Goal: Task Accomplishment & Management: Use online tool/utility

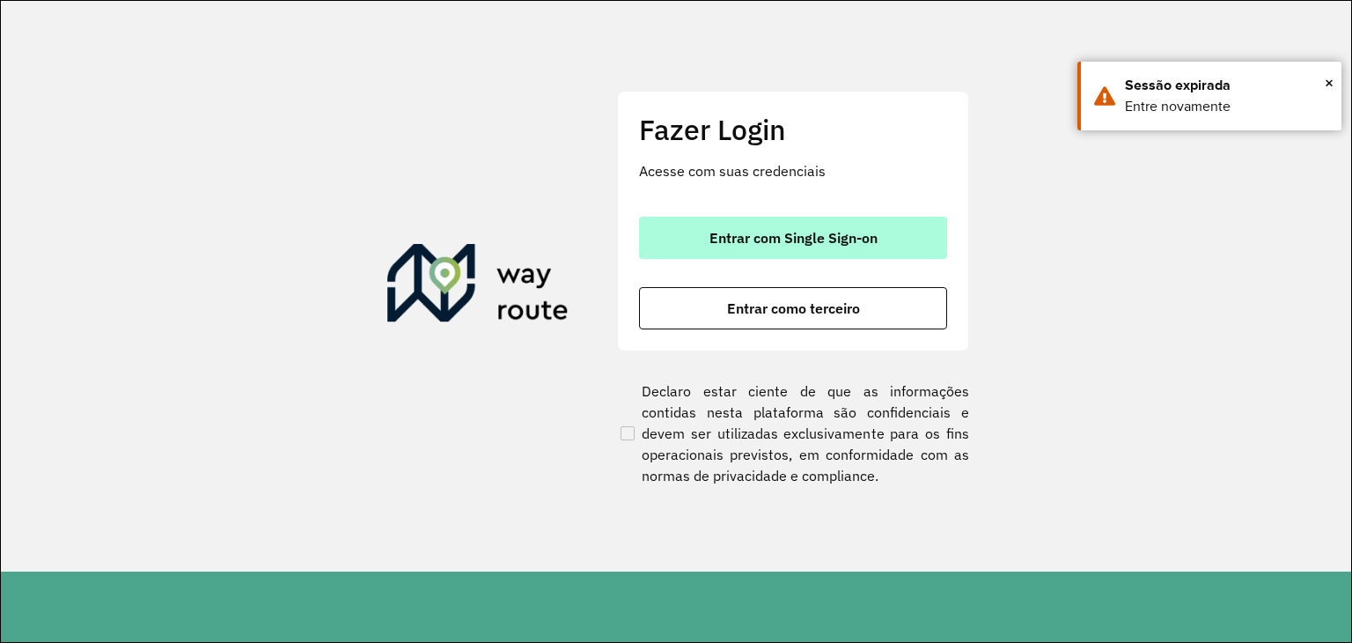
click at [733, 231] on span "Entrar com Single Sign-on" at bounding box center [794, 238] width 168 height 14
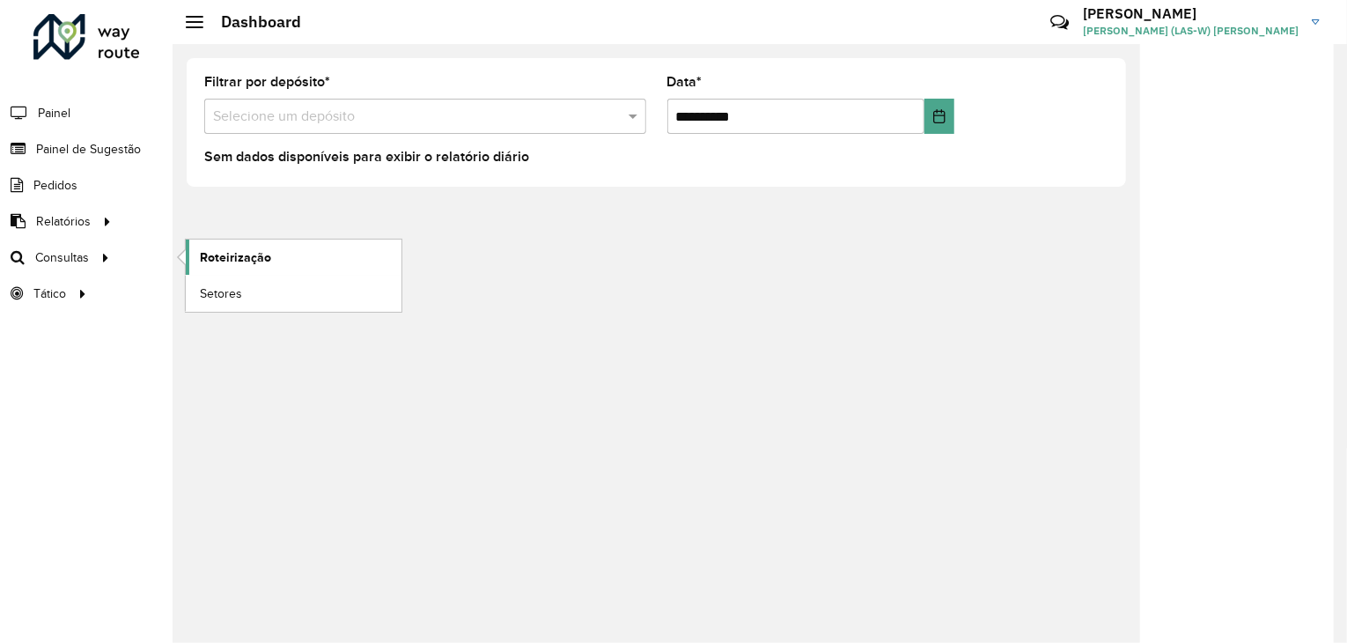
click at [220, 260] on span "Roteirização" at bounding box center [235, 257] width 71 height 18
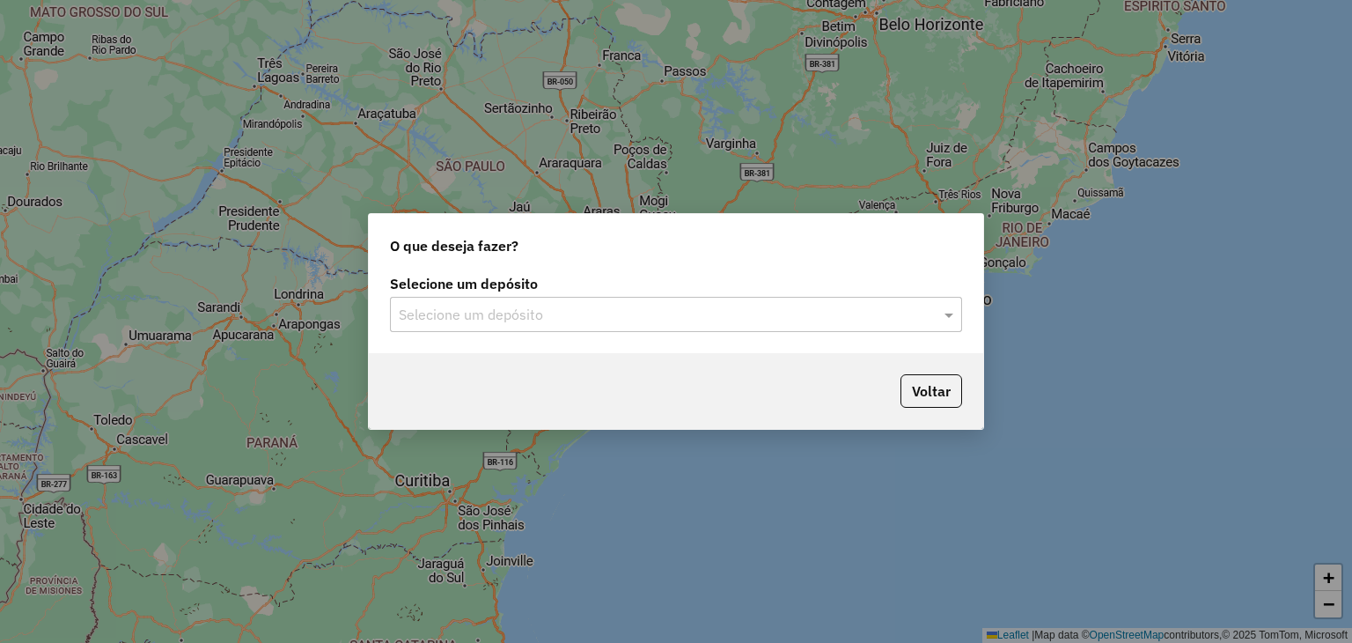
click at [740, 311] on input "text" at bounding box center [658, 315] width 519 height 21
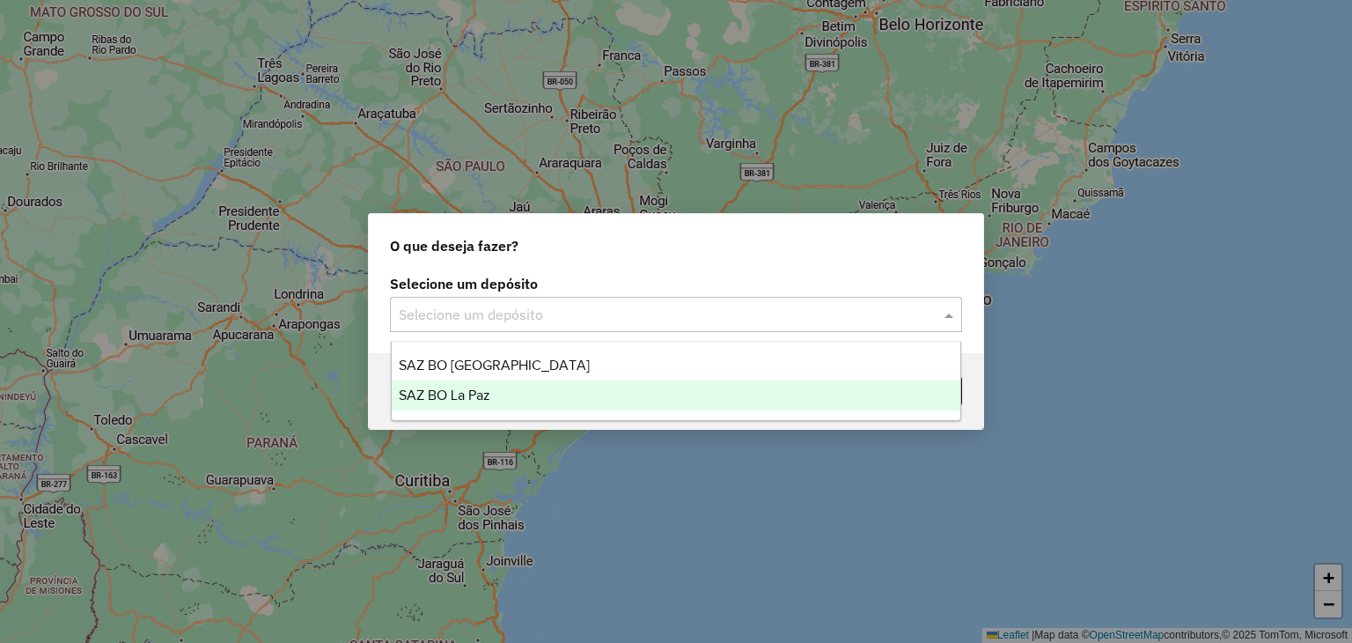
click at [536, 406] on div "SAZ BO La Paz" at bounding box center [677, 395] width 570 height 30
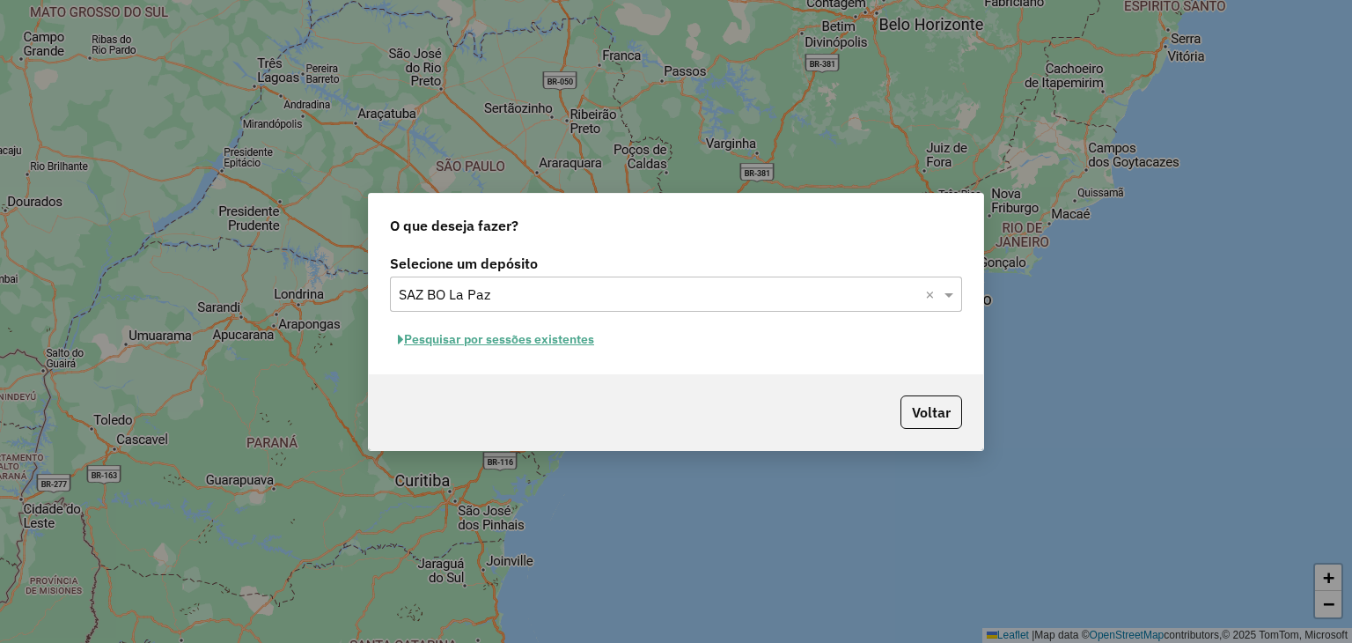
click at [514, 342] on button "Pesquisar por sessões existentes" at bounding box center [496, 339] width 212 height 27
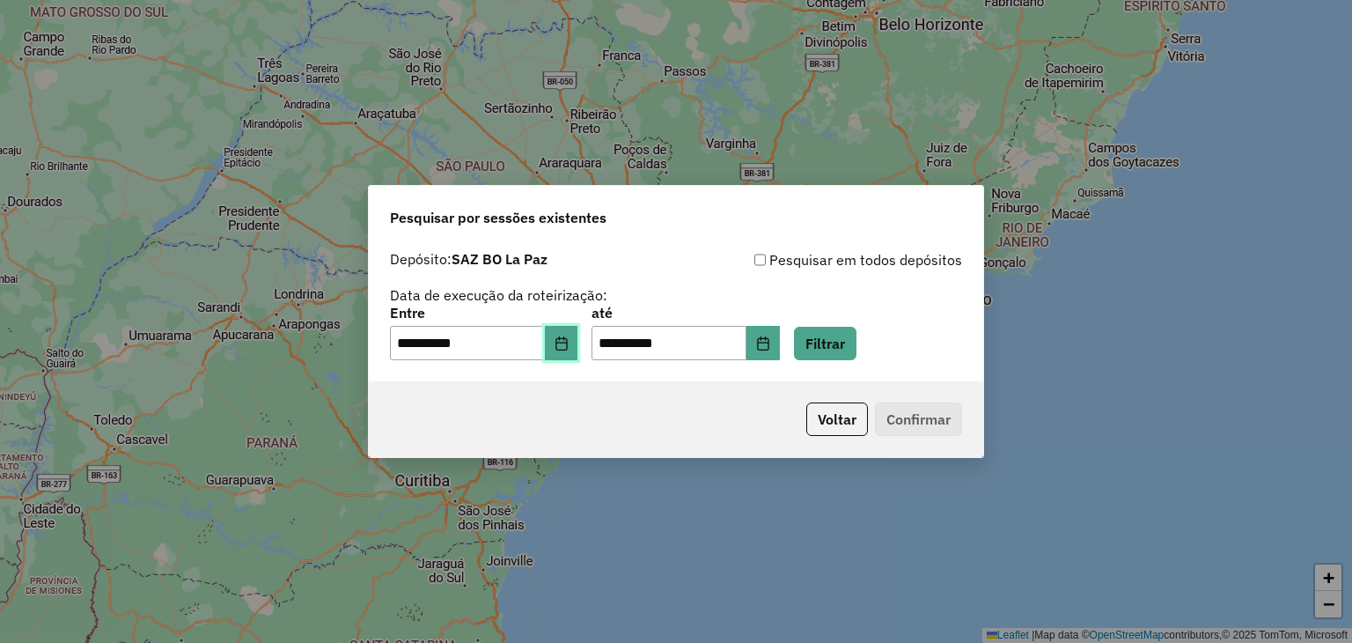
click at [569, 348] on icon "Choose Date" at bounding box center [562, 343] width 14 height 14
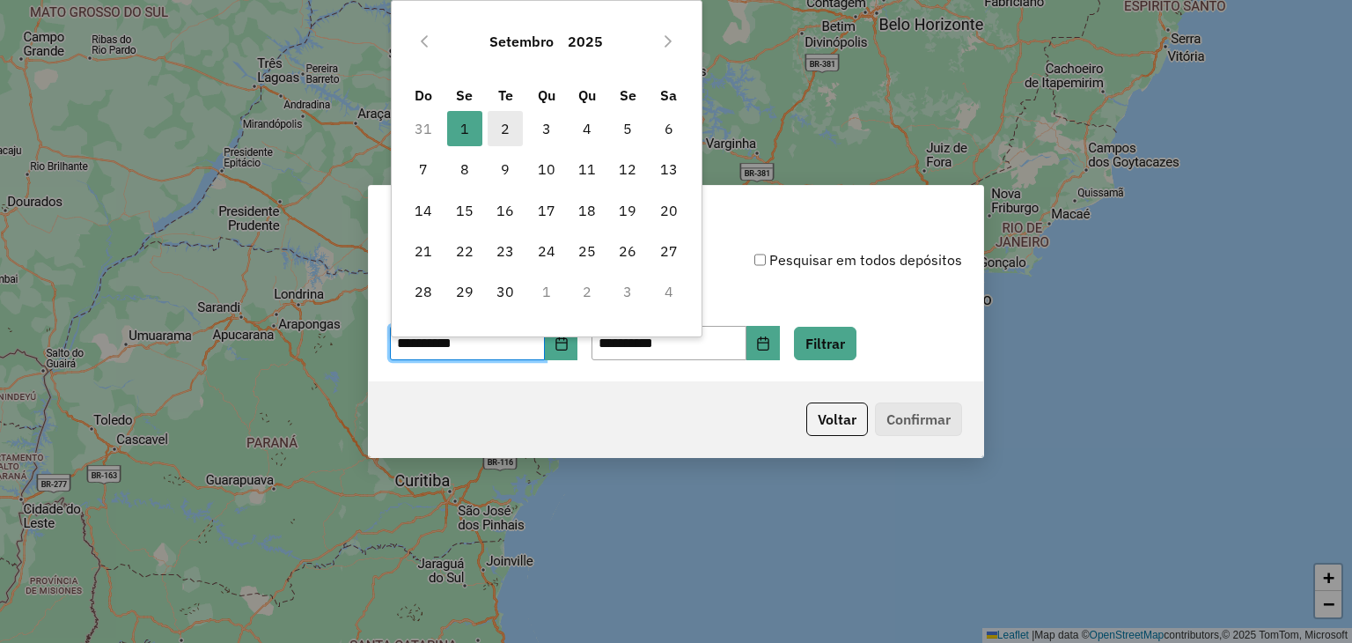
click at [504, 144] on span "2" at bounding box center [505, 128] width 35 height 35
type input "**********"
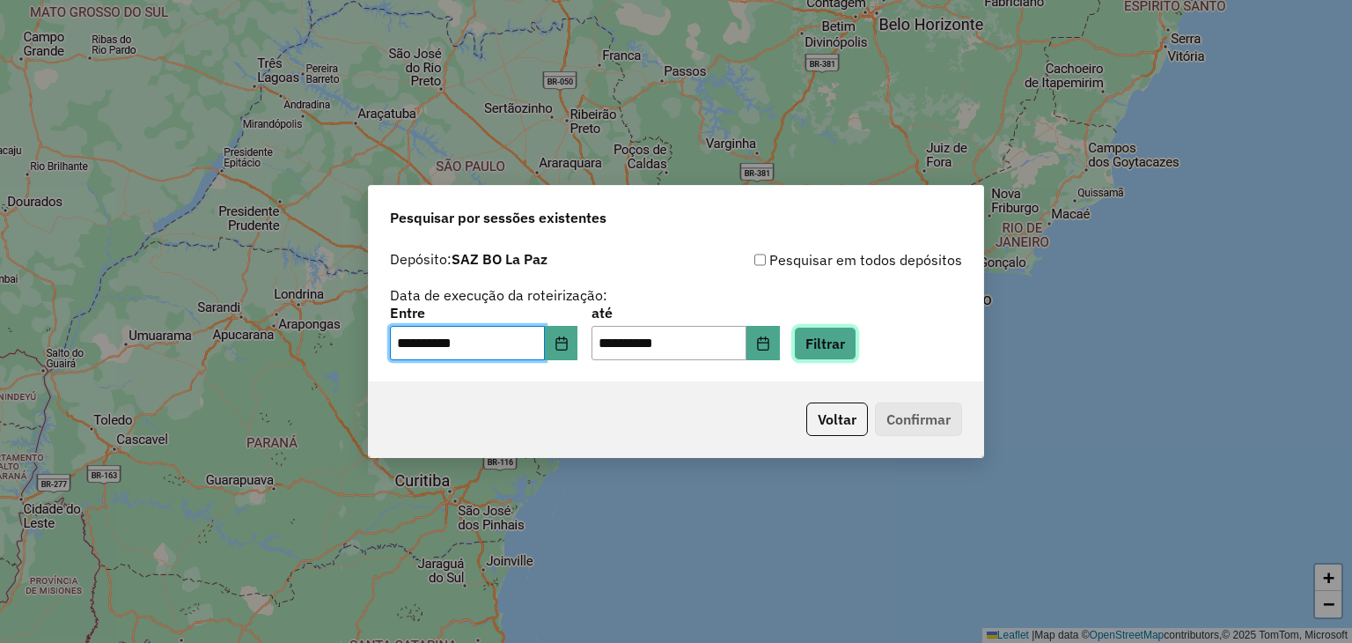
click at [840, 347] on button "Filtrar" at bounding box center [825, 343] width 63 height 33
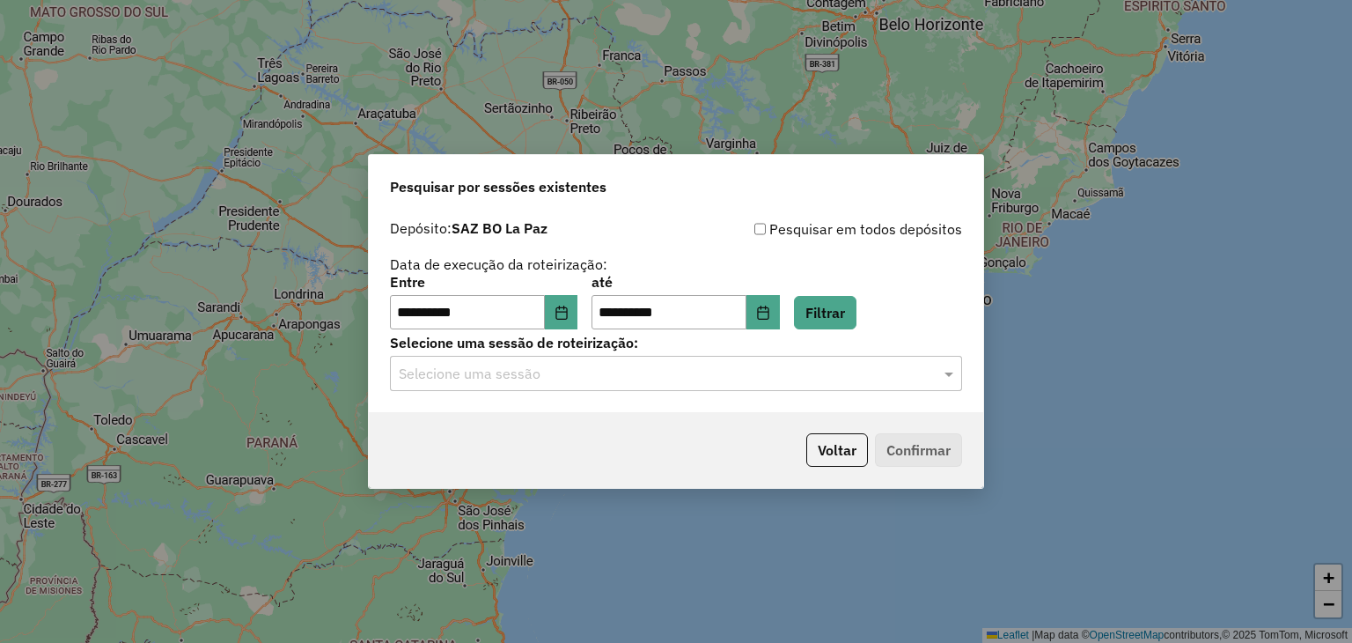
click at [556, 377] on input "text" at bounding box center [658, 374] width 519 height 21
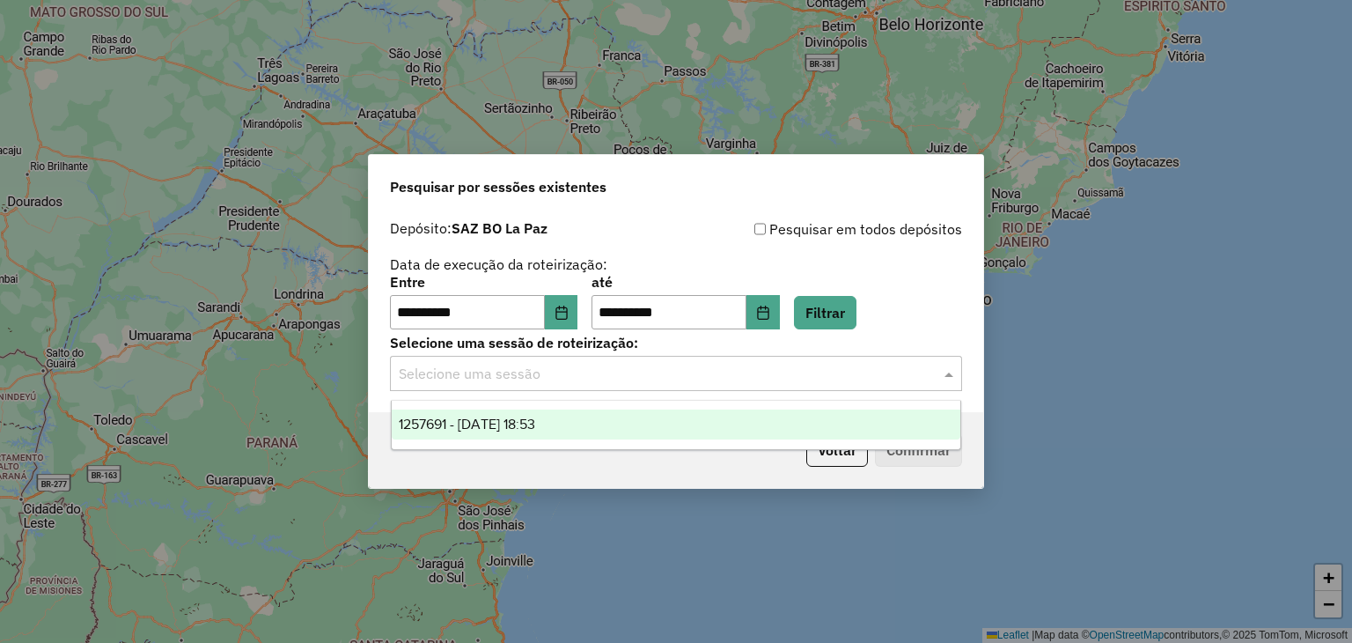
click at [535, 431] on span "1257691 - 02/09/2025 18:53" at bounding box center [467, 423] width 136 height 15
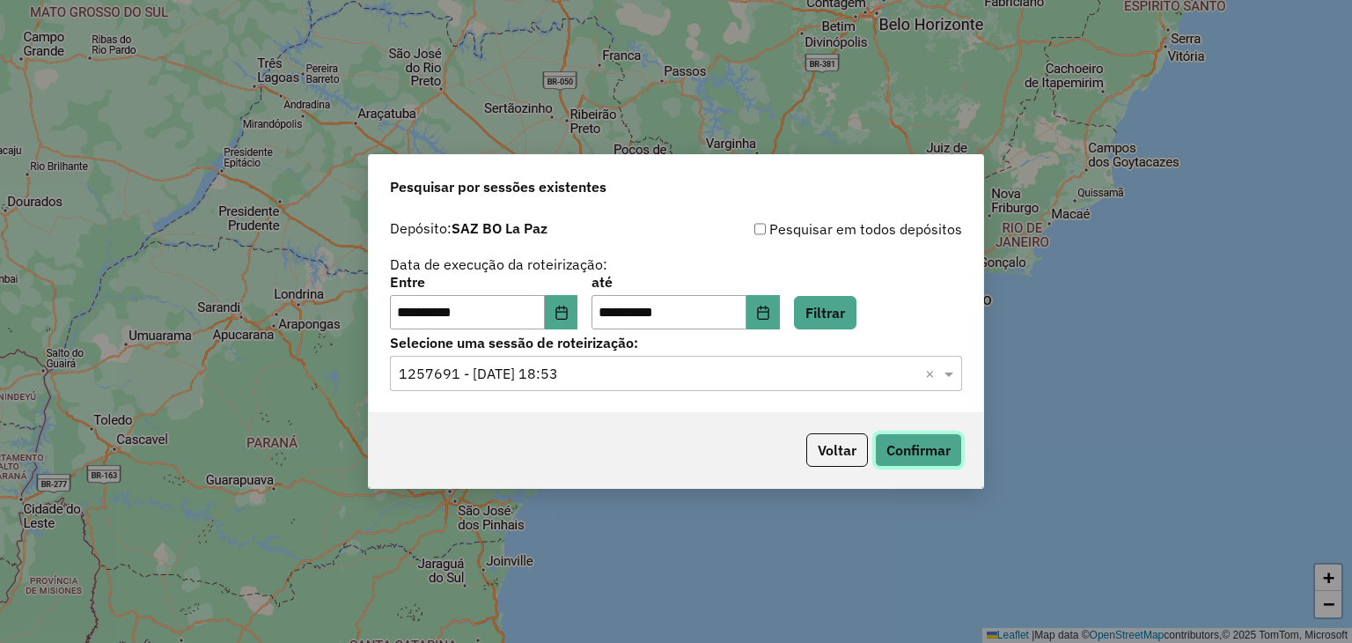
click at [898, 449] on button "Confirmar" at bounding box center [918, 449] width 87 height 33
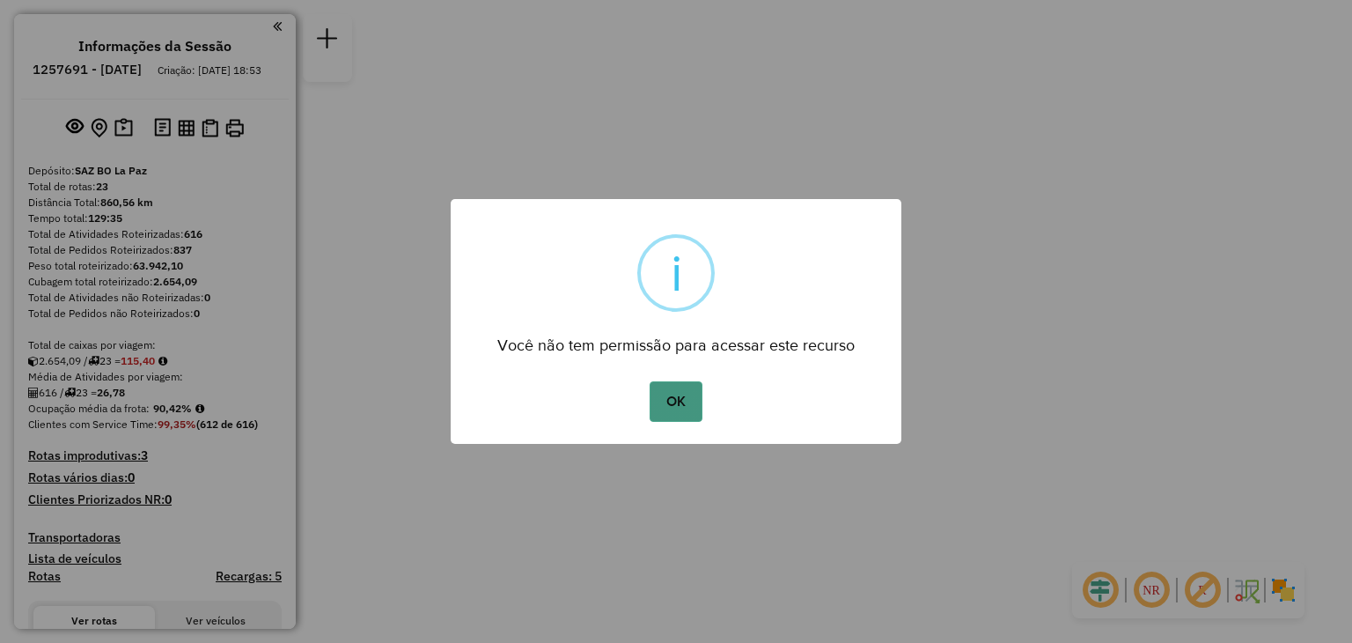
click at [684, 416] on button "OK" at bounding box center [676, 401] width 52 height 40
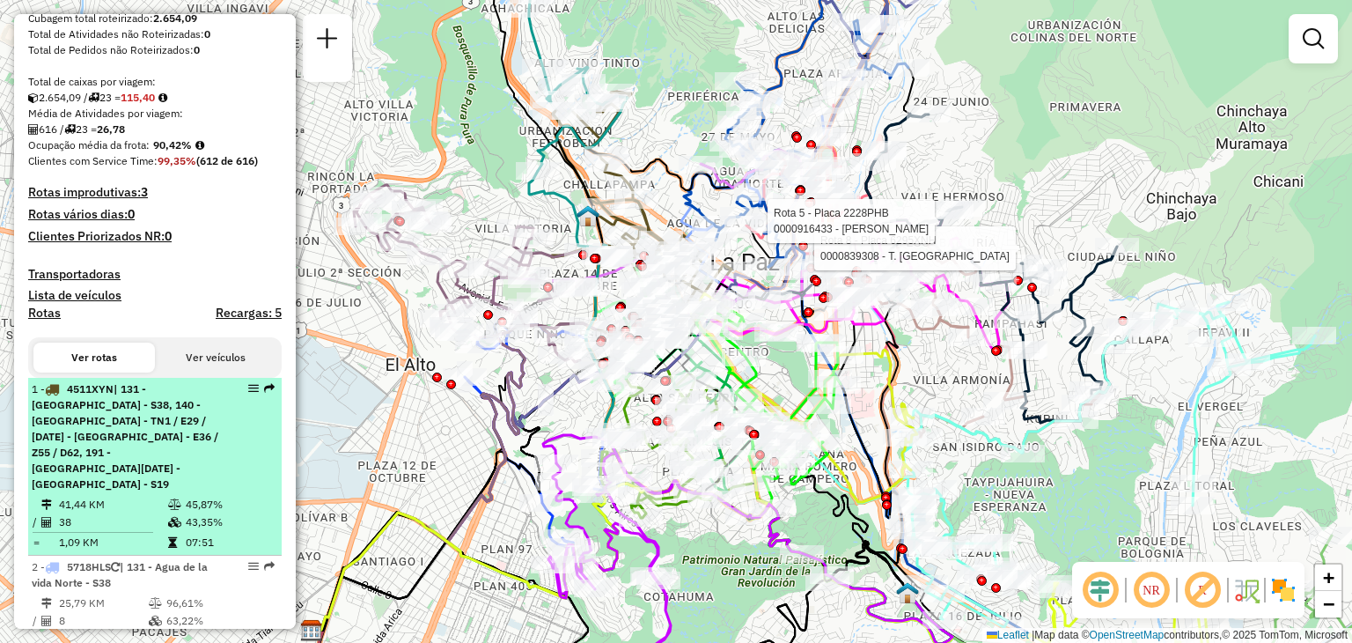
scroll to position [264, 0]
select select "**********"
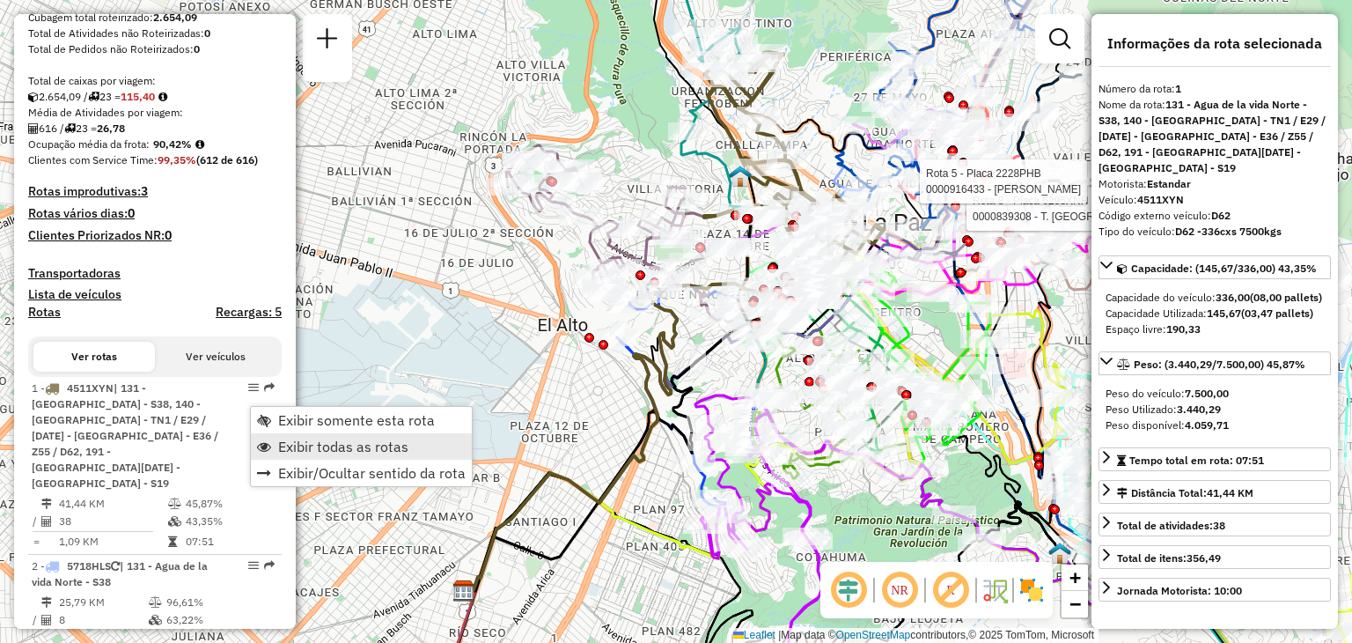
click at [372, 439] on span "Exibir todas as rotas" at bounding box center [343, 446] width 130 height 14
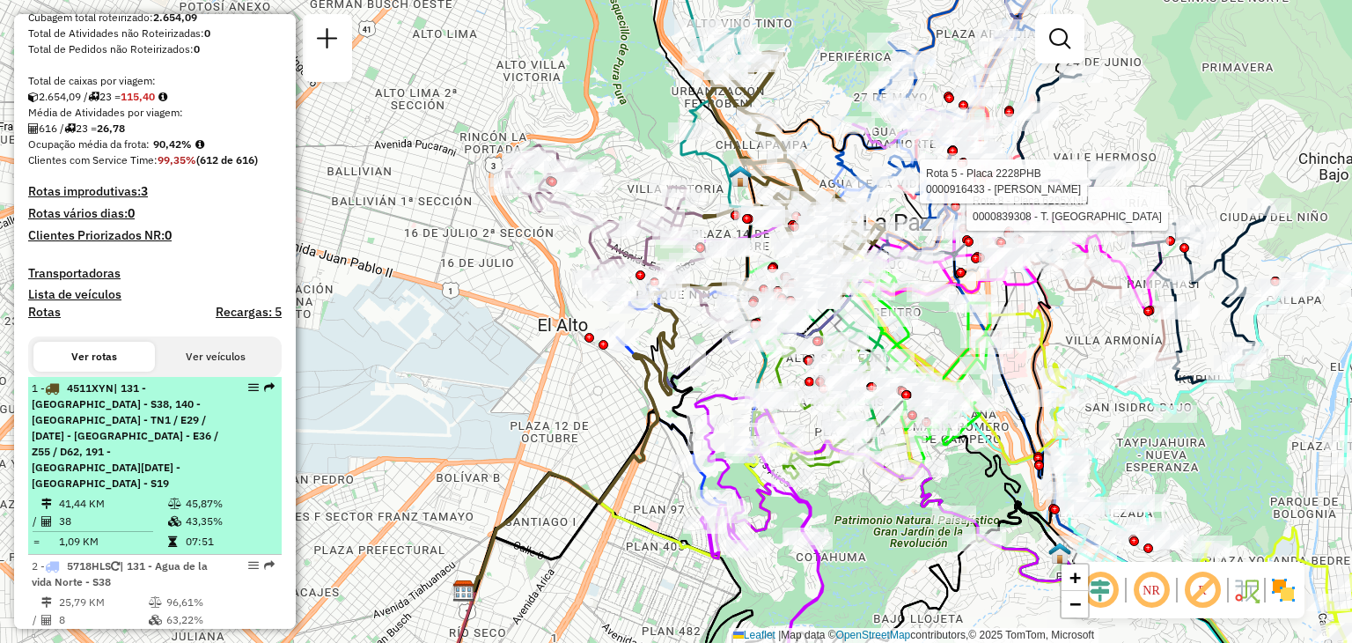
select select "**********"
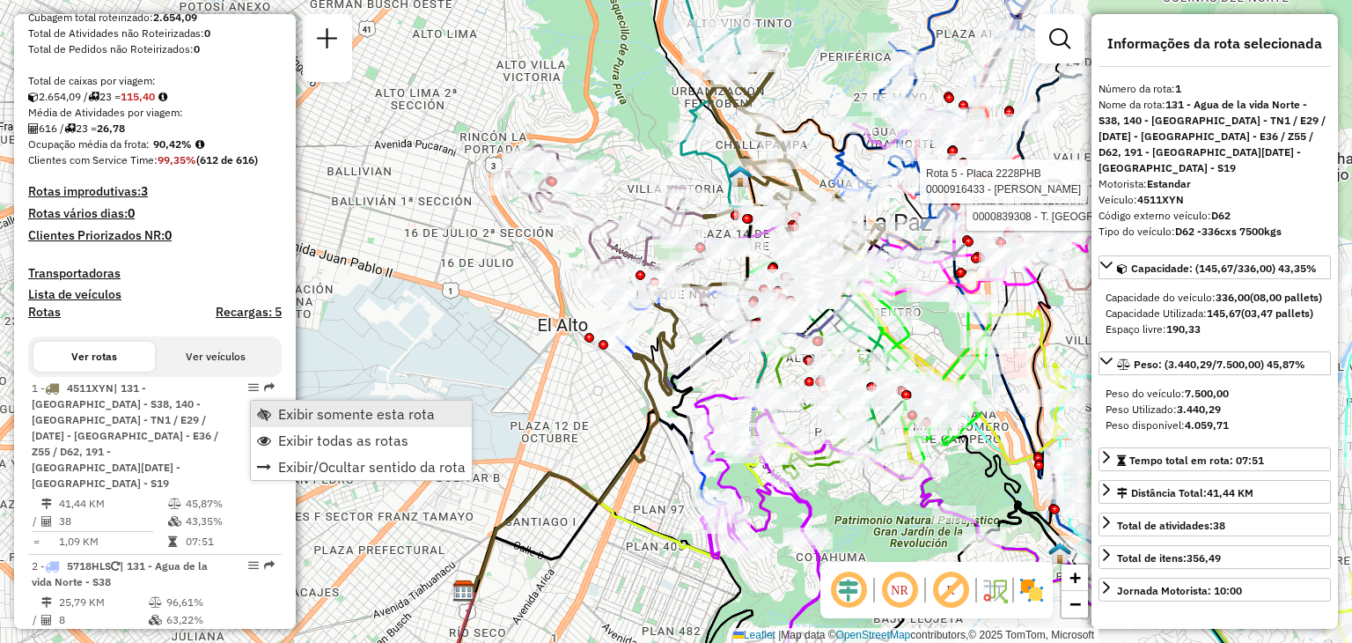
click at [321, 416] on span "Exibir somente esta rota" at bounding box center [356, 414] width 157 height 14
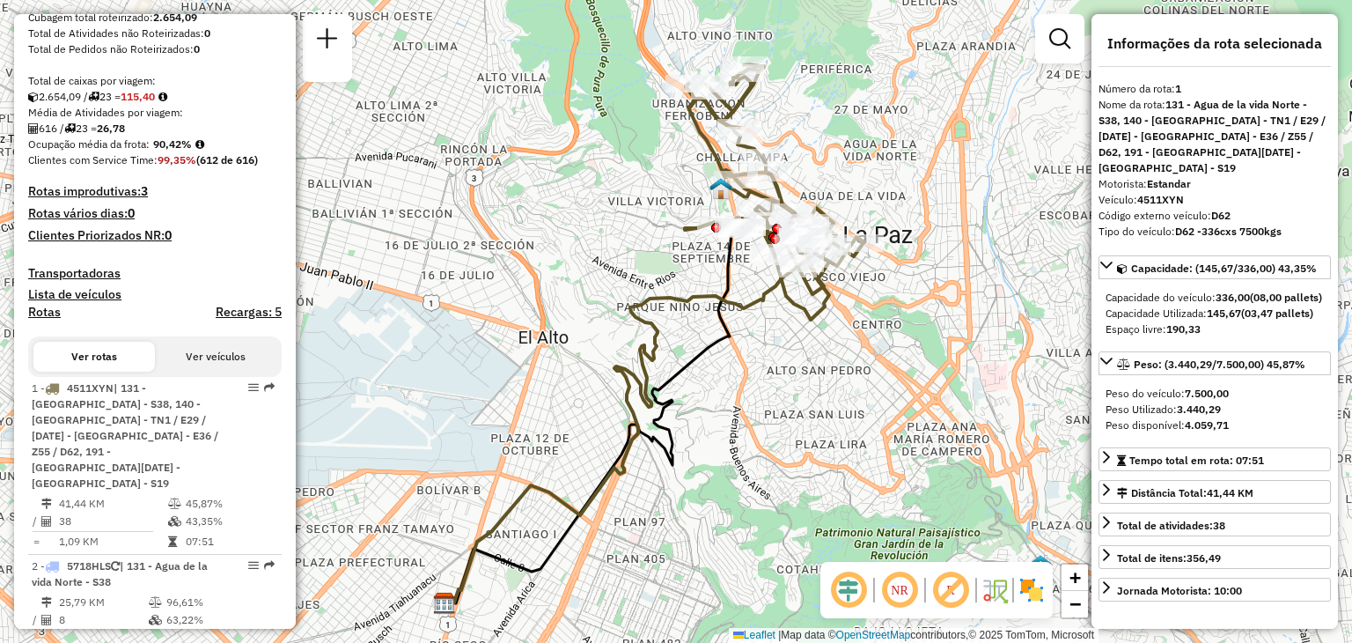
drag, startPoint x: 654, startPoint y: 213, endPoint x: 574, endPoint y: 240, distance: 84.6
click at [574, 240] on div "Janela de atendimento Grade de atendimento Capacidade Transportadoras Veículos …" at bounding box center [676, 321] width 1352 height 643
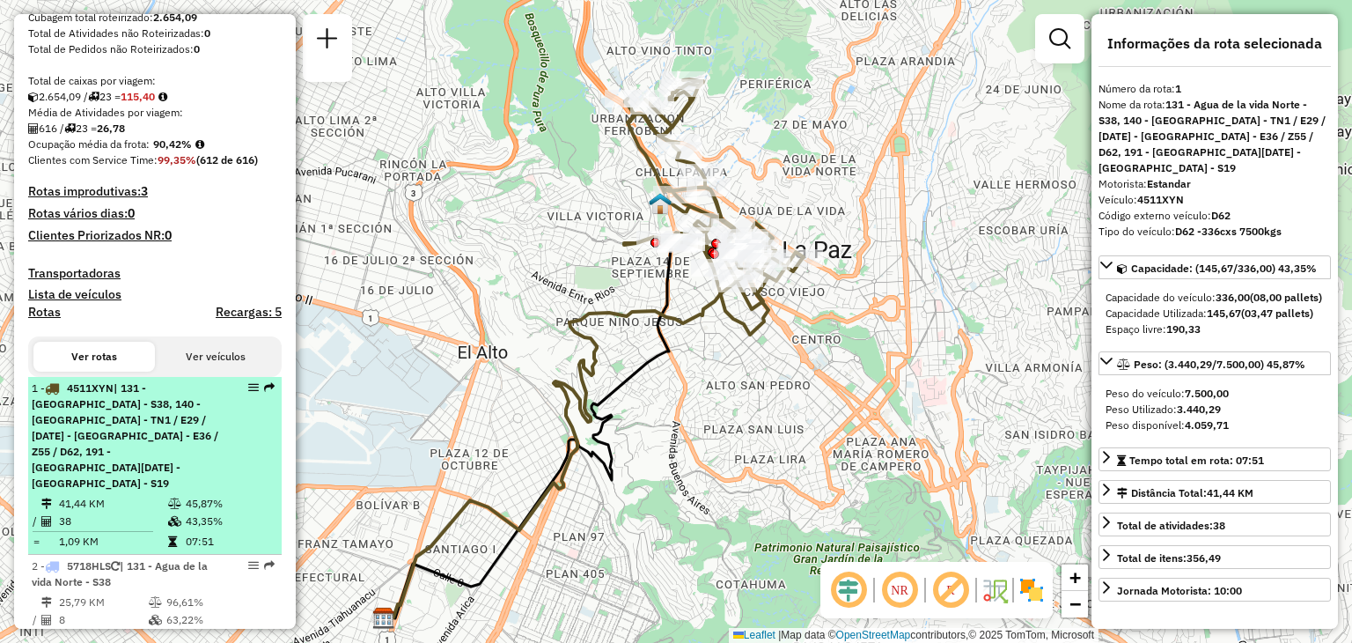
click at [114, 427] on div "1 - 4511XYN | 131 - Agua de la vida Norte - S38, 140 - Achachicala - TN1 / E29 …" at bounding box center [125, 435] width 187 height 111
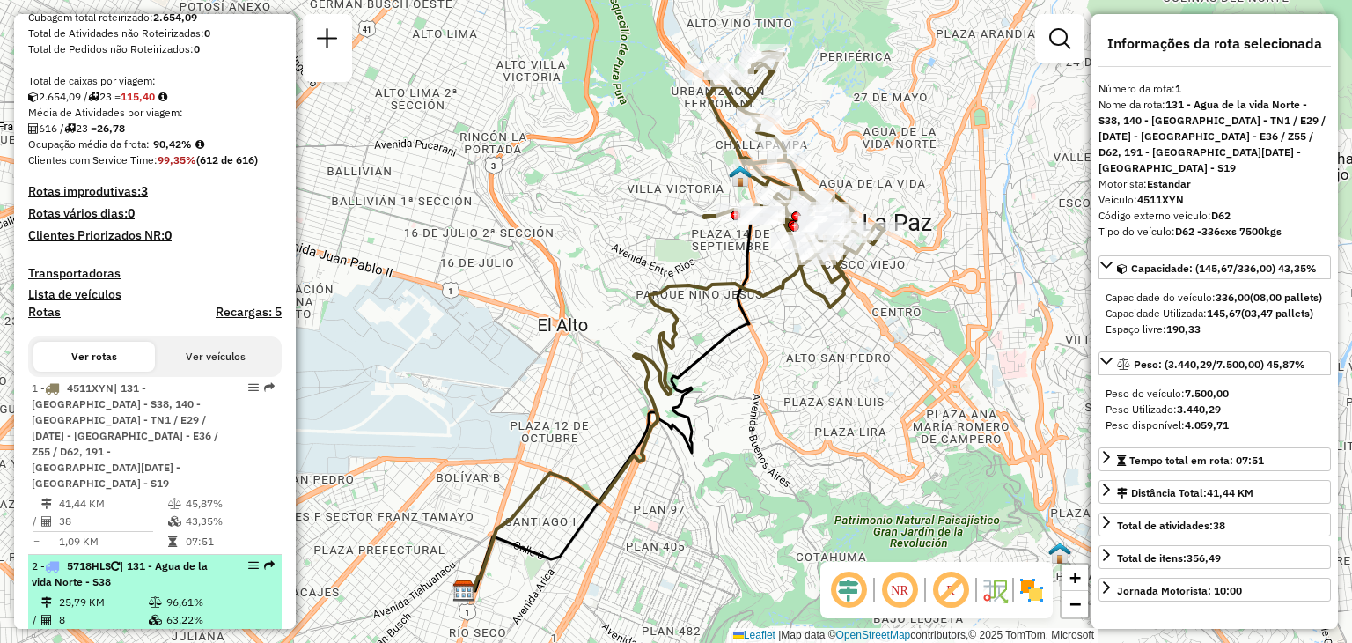
click at [169, 576] on div "2 - 5718HLS | 131 - Agua de la vida Norte - S38" at bounding box center [125, 574] width 187 height 32
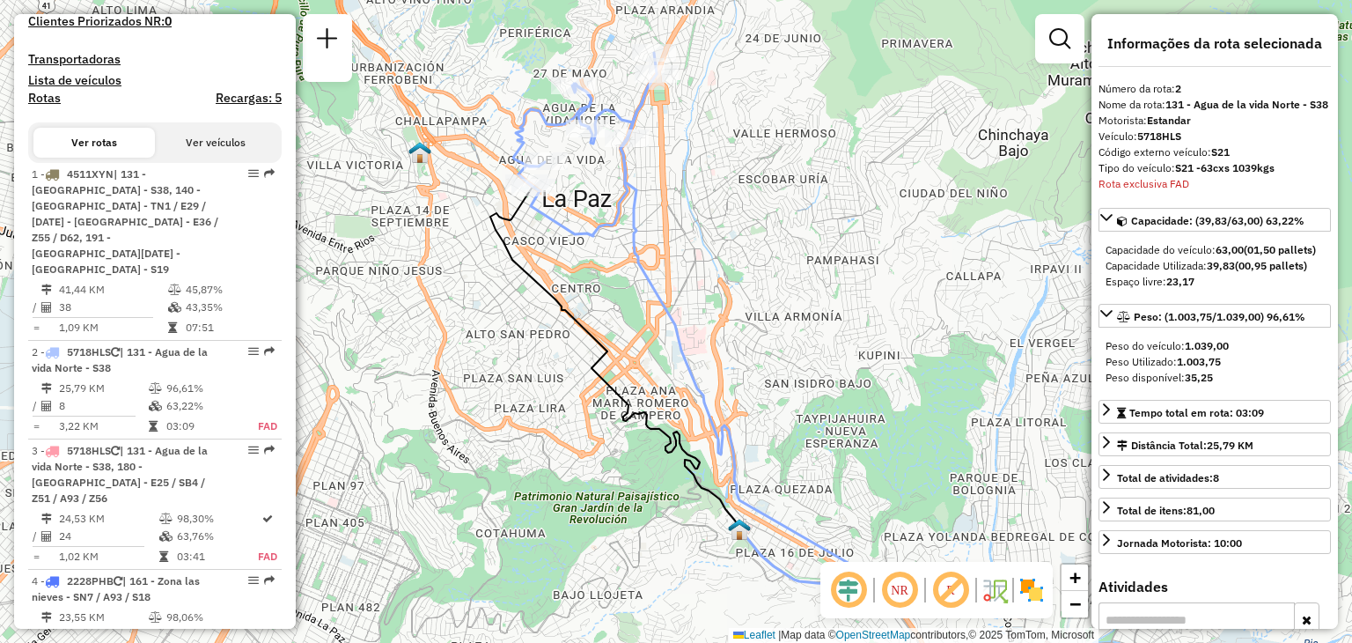
scroll to position [803, 0]
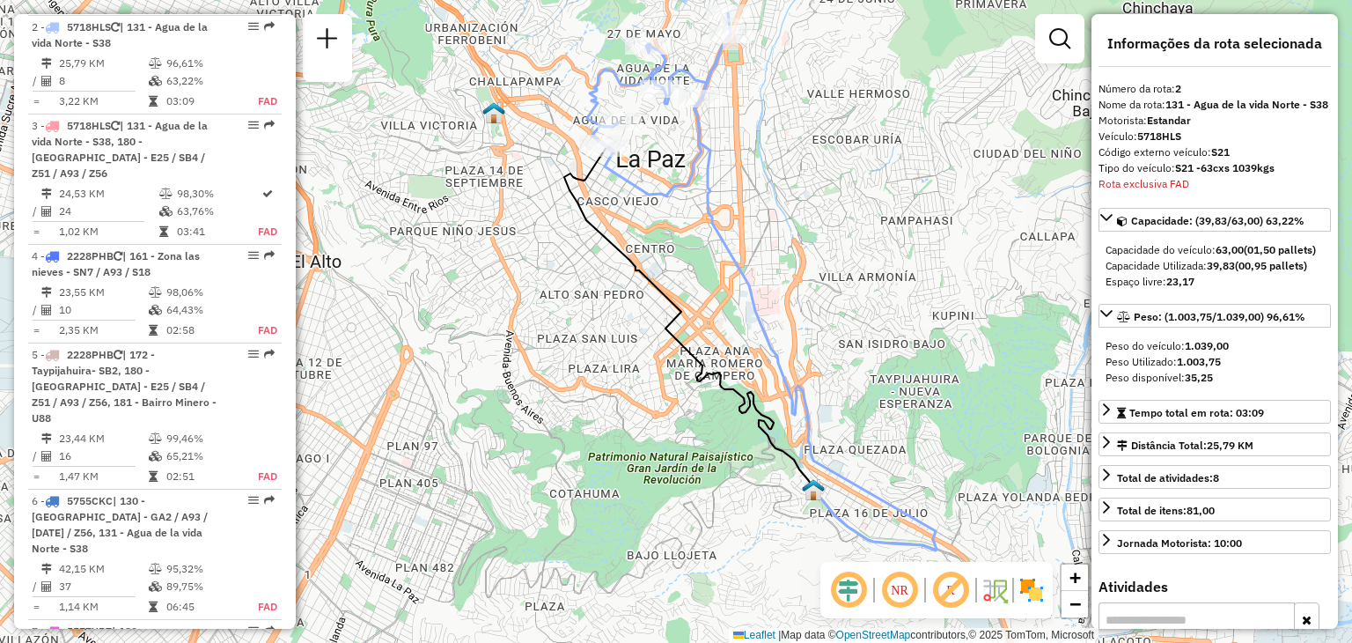
drag, startPoint x: 534, startPoint y: 374, endPoint x: 592, endPoint y: 340, distance: 66.7
click at [589, 342] on div "Janela de atendimento Grade de atendimento Capacidade Transportadoras Veículos …" at bounding box center [676, 321] width 1352 height 643
drag, startPoint x: 767, startPoint y: 364, endPoint x: 715, endPoint y: 258, distance: 117.7
click at [715, 258] on div "Janela de atendimento Grade de atendimento Capacidade Transportadoras Veículos …" at bounding box center [676, 321] width 1352 height 643
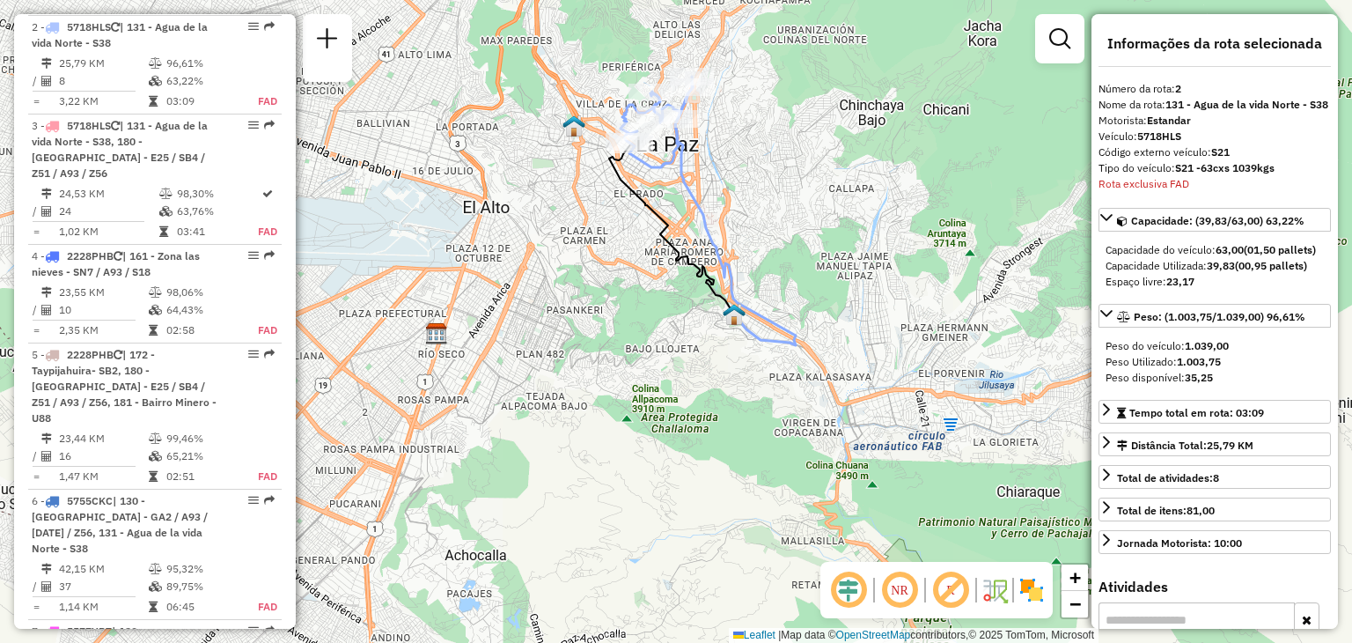
drag, startPoint x: 676, startPoint y: 304, endPoint x: 699, endPoint y: 305, distance: 22.9
click at [699, 305] on div "Janela de atendimento Grade de atendimento Capacidade Transportadoras Veículos …" at bounding box center [676, 321] width 1352 height 643
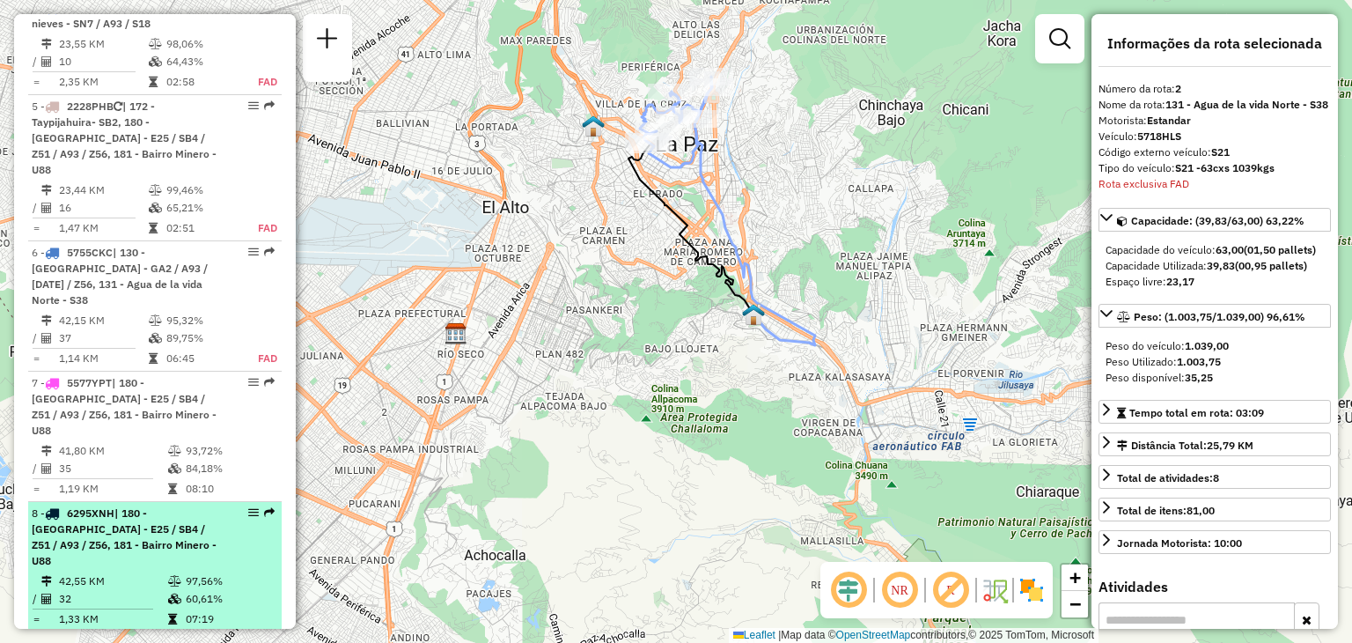
scroll to position [1067, 0]
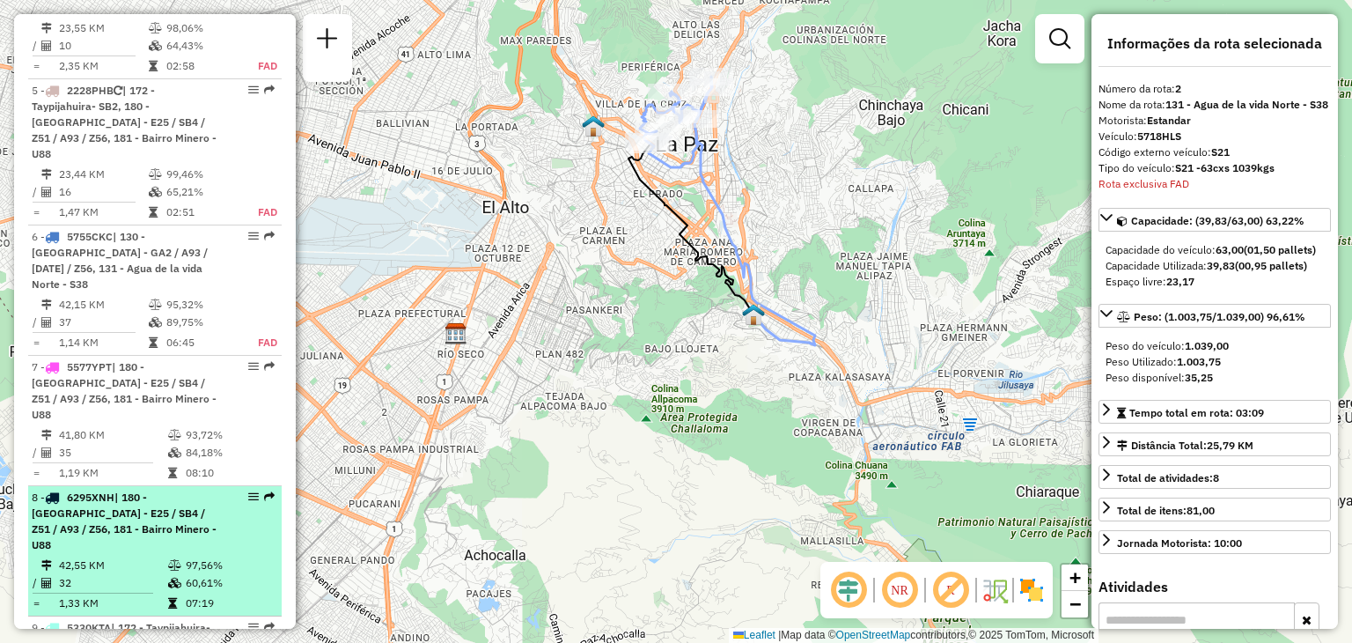
click at [140, 556] on td "42,55 KM" at bounding box center [112, 565] width 109 height 18
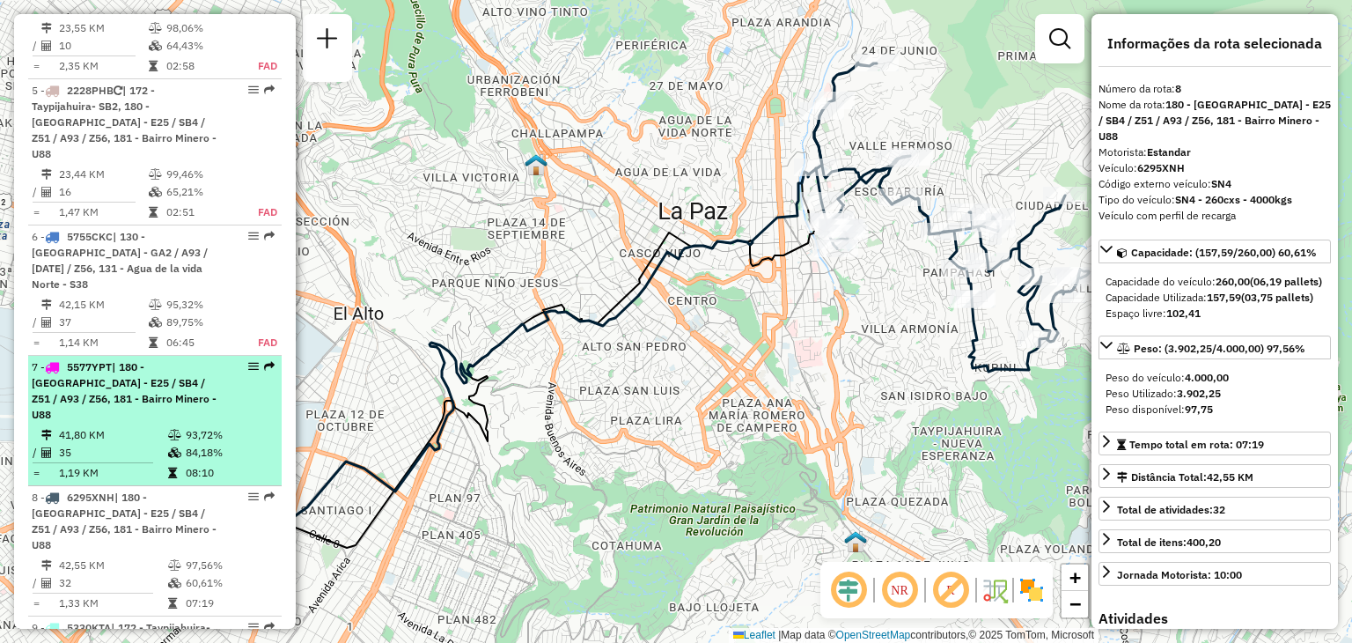
click at [167, 426] on td at bounding box center [176, 435] width 18 height 18
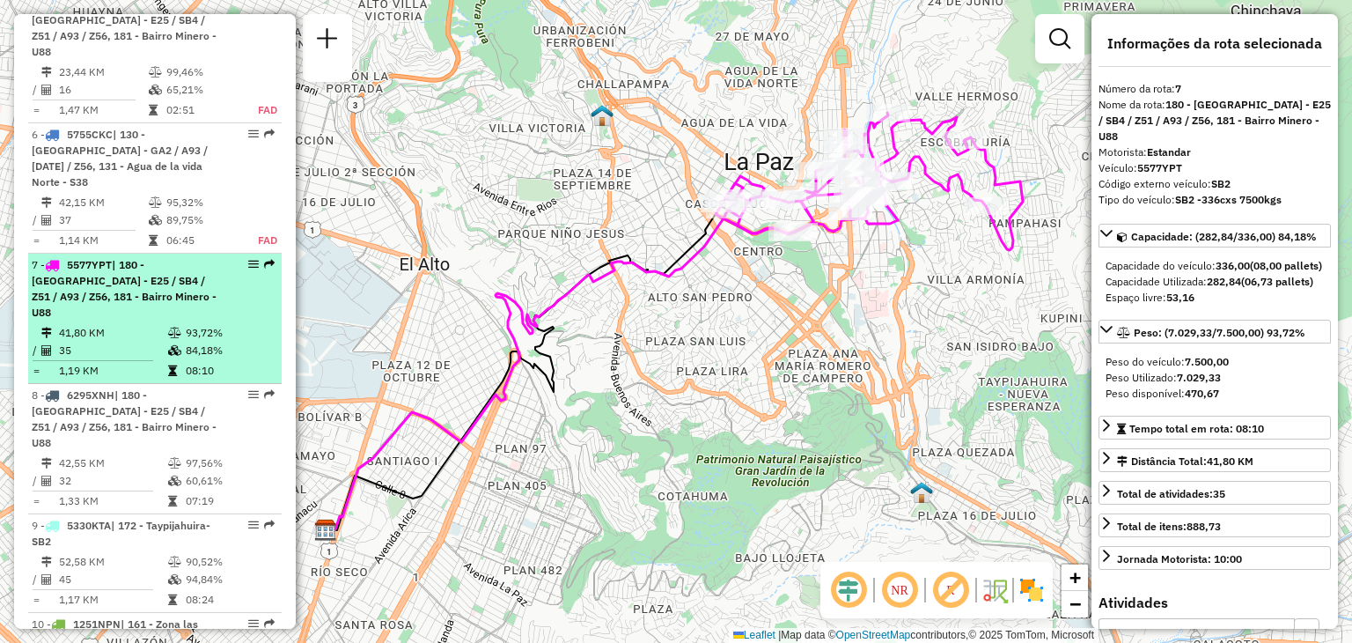
scroll to position [1595, 0]
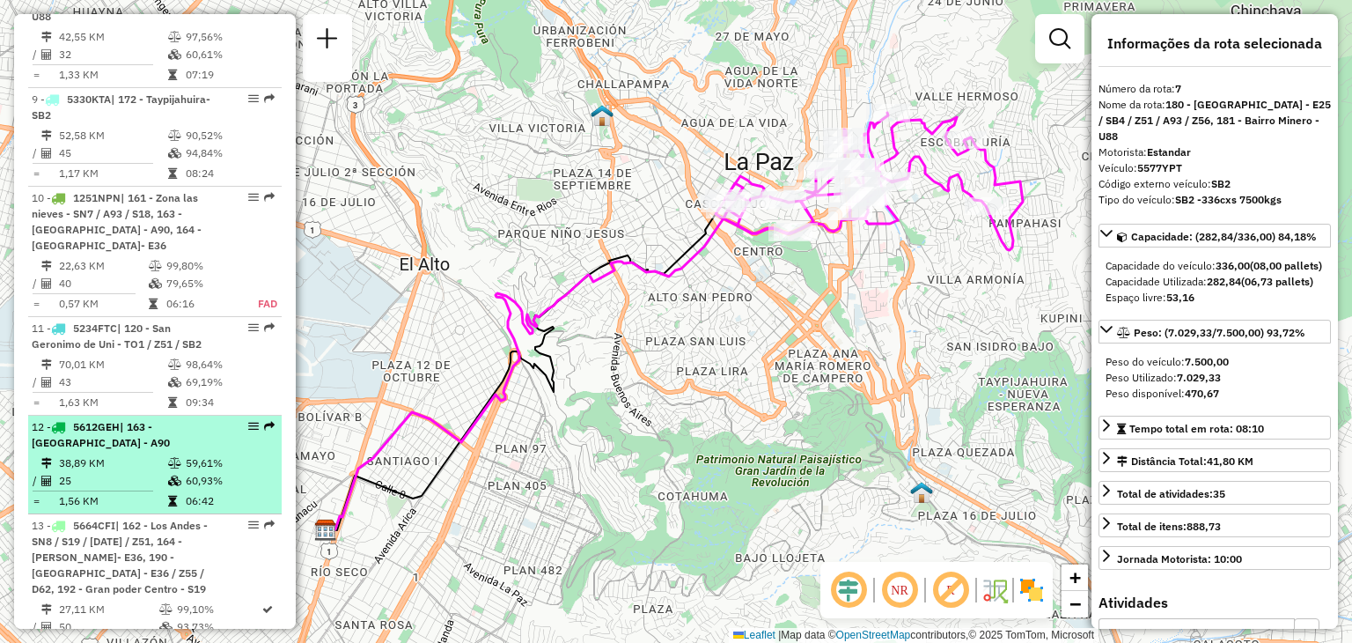
click at [152, 492] on td "1,56 KM" at bounding box center [112, 501] width 109 height 18
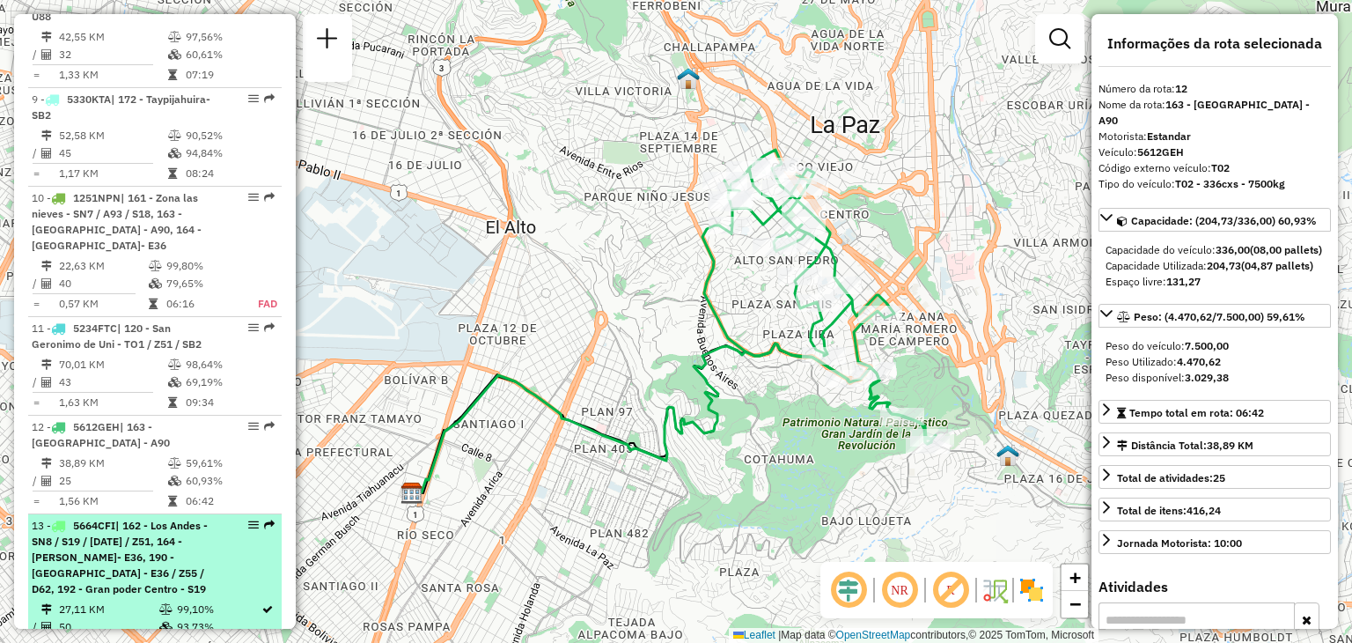
click at [153, 519] on span "| 162 - Los Andes - SN8 / S19 / [DATE] / Z51, 164 - [PERSON_NAME]- E36, 190 - […" at bounding box center [120, 557] width 176 height 77
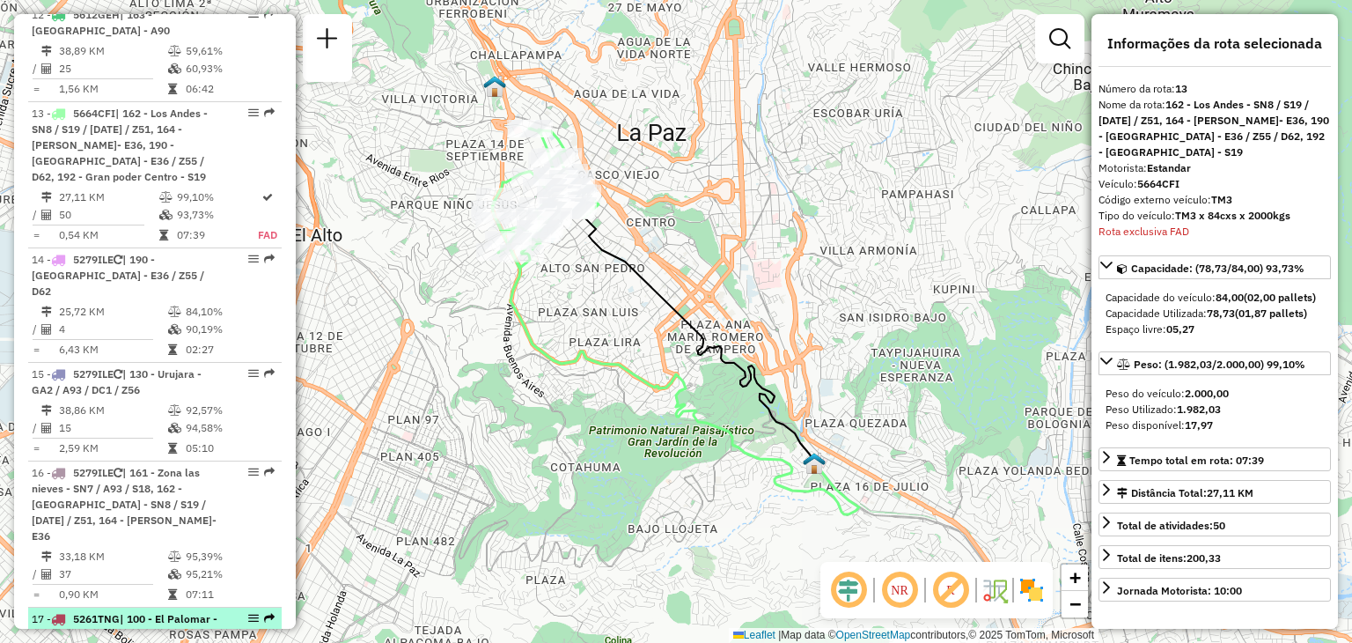
scroll to position [2028, 0]
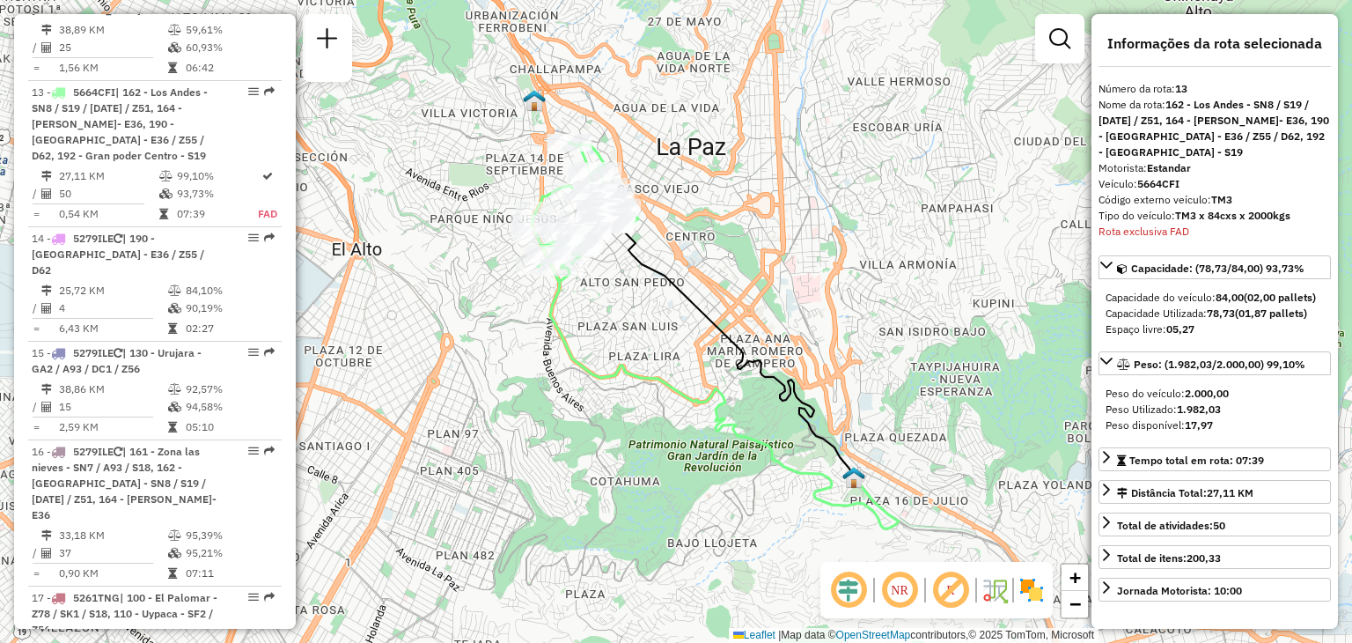
drag, startPoint x: 412, startPoint y: 357, endPoint x: 497, endPoint y: 382, distance: 89.1
click at [493, 381] on div "Janela de atendimento Grade de atendimento Capacidade Transportadoras Veículos …" at bounding box center [676, 321] width 1352 height 643
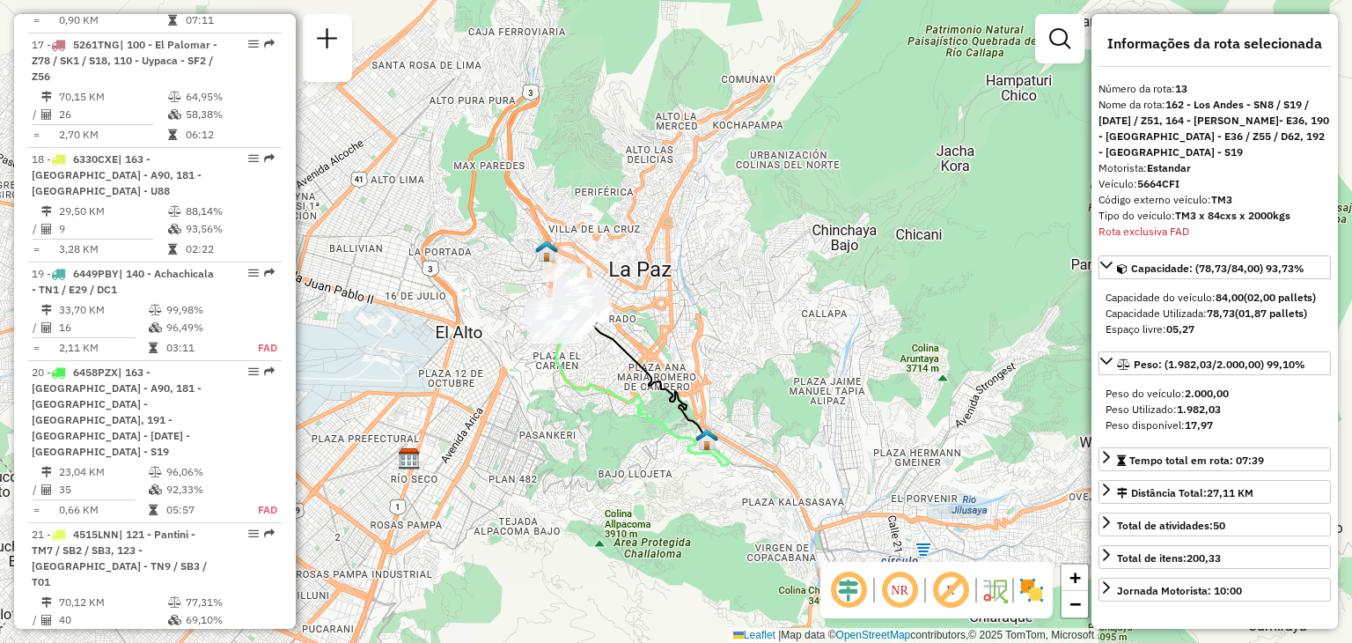
scroll to position [2718, 0]
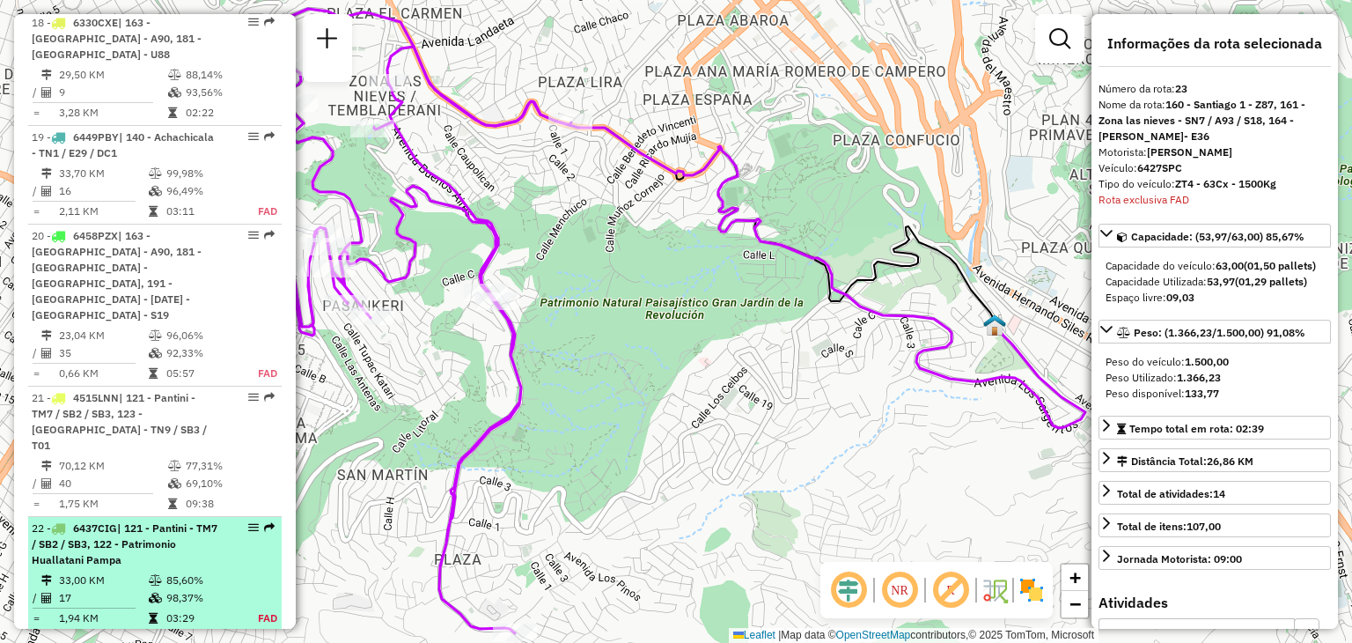
click at [128, 589] on td "17" at bounding box center [103, 598] width 90 height 18
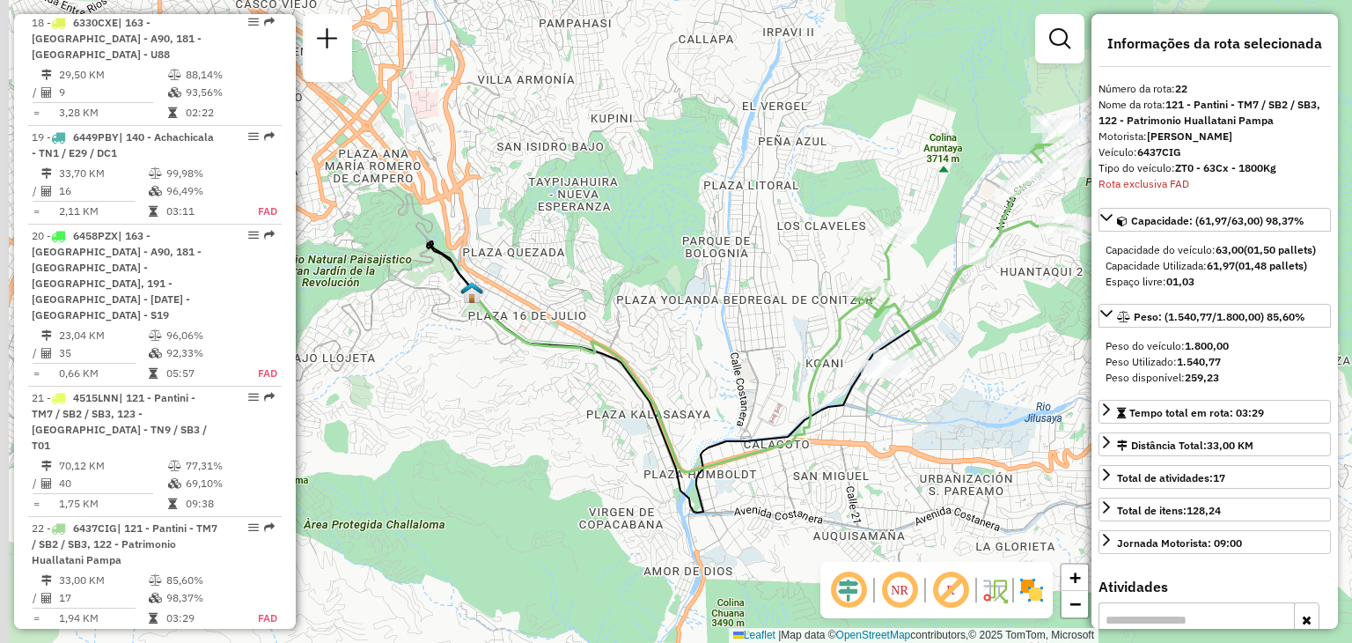
drag, startPoint x: 562, startPoint y: 325, endPoint x: 814, endPoint y: 300, distance: 253.0
click at [787, 304] on div "Janela de atendimento Grade de atendimento Capacidade Transportadoras Veículos …" at bounding box center [676, 321] width 1352 height 643
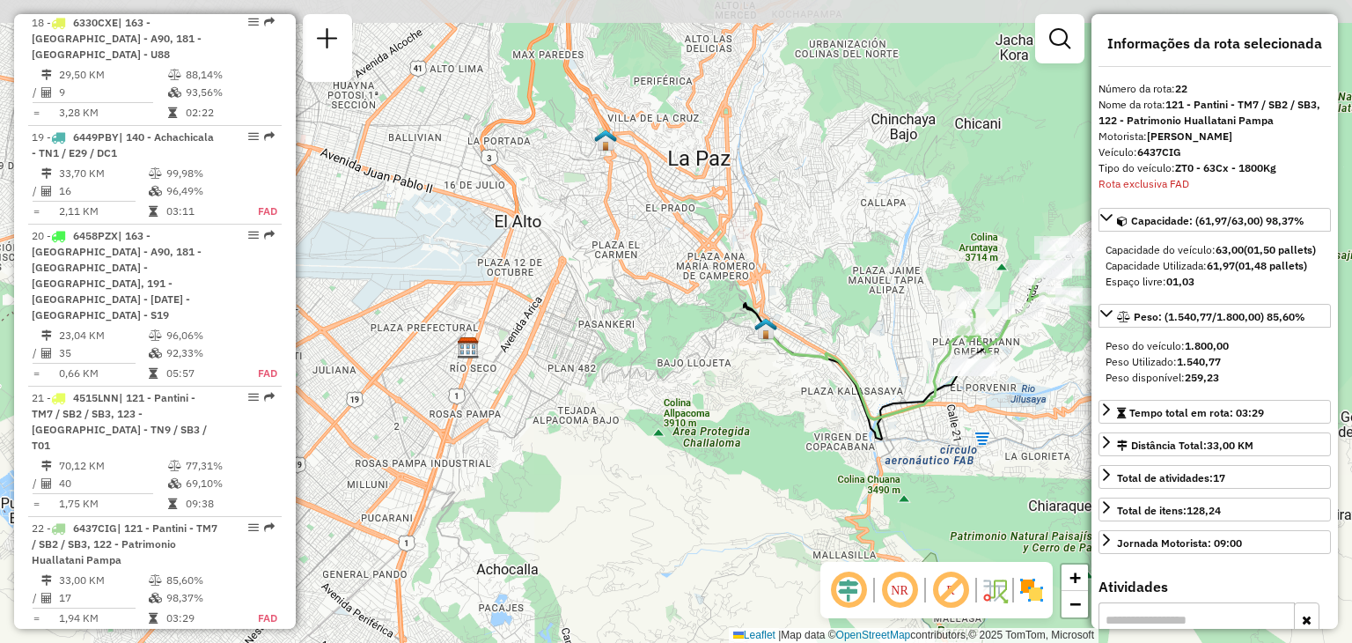
drag, startPoint x: 690, startPoint y: 293, endPoint x: 764, endPoint y: 337, distance: 86.1
click at [760, 338] on img at bounding box center [766, 328] width 23 height 23
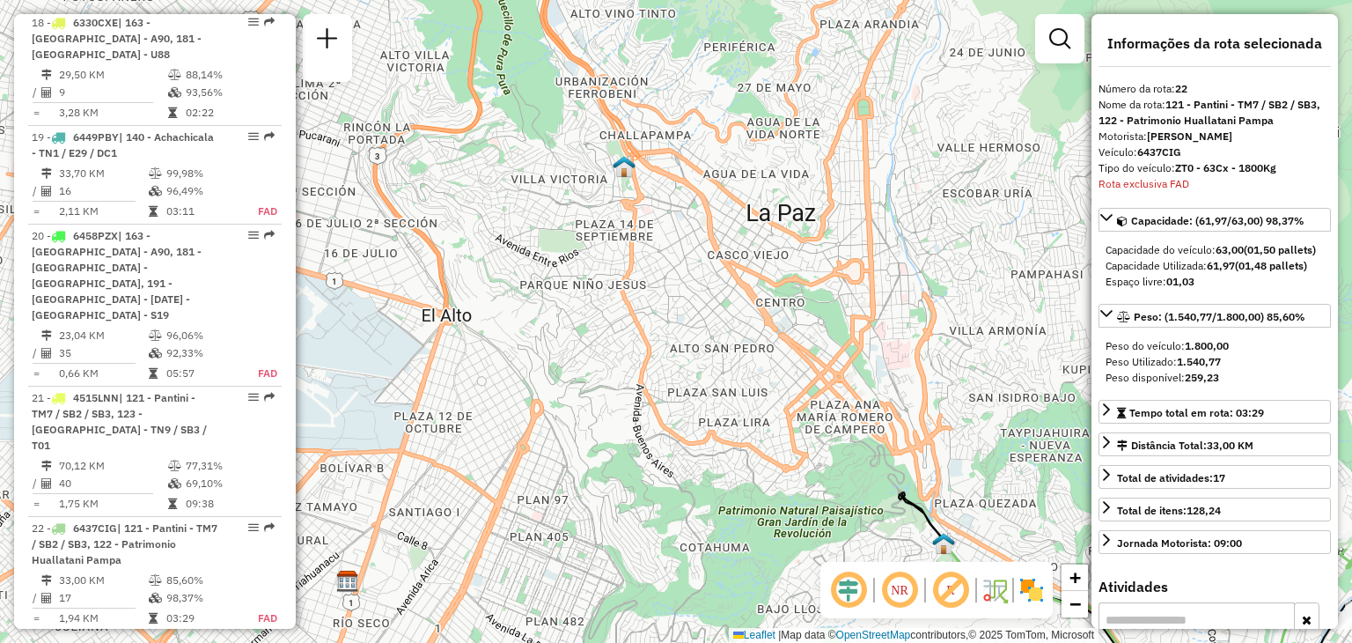
drag, startPoint x: 611, startPoint y: 187, endPoint x: 613, endPoint y: 205, distance: 18.6
click at [613, 205] on div "Janela de atendimento Grade de atendimento Capacidade Transportadoras Veículos …" at bounding box center [676, 321] width 1352 height 643
click at [1071, 607] on span "−" at bounding box center [1075, 604] width 11 height 22
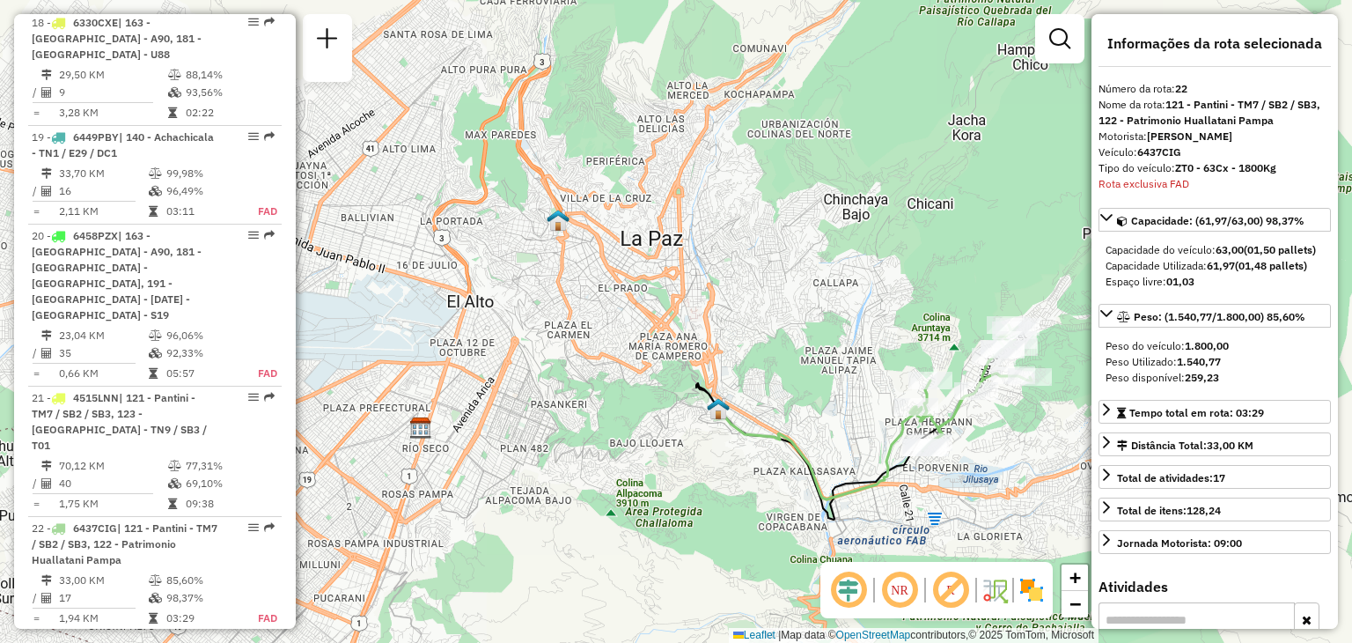
drag, startPoint x: 834, startPoint y: 388, endPoint x: 742, endPoint y: 364, distance: 94.6
click at [742, 364] on div "Janela de atendimento Grade de atendimento Capacidade Transportadoras Veículos …" at bounding box center [676, 321] width 1352 height 643
click at [951, 28] on div "Janela de atendimento Grade de atendimento Capacidade Transportadoras Veículos …" at bounding box center [676, 321] width 1352 height 643
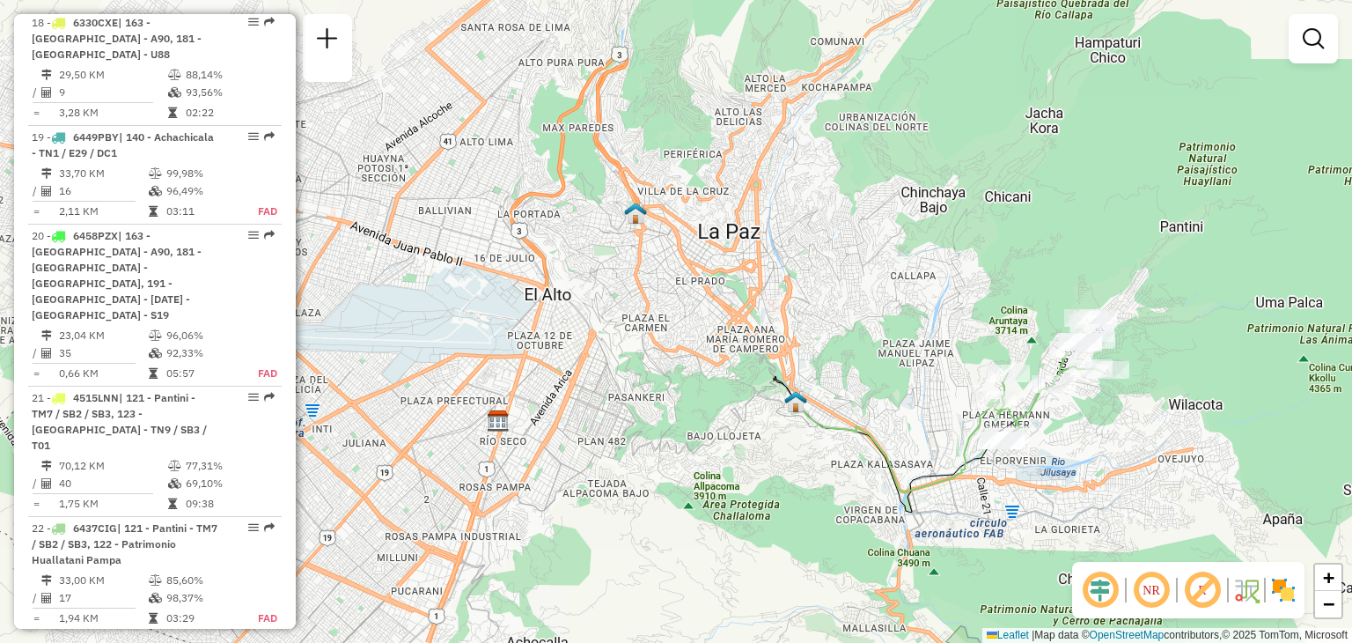
drag, startPoint x: 932, startPoint y: 216, endPoint x: 1010, endPoint y: 209, distance: 77.8
click at [1010, 209] on div "Janela de atendimento Grade de atendimento Capacidade Transportadoras Veículos …" at bounding box center [676, 321] width 1352 height 643
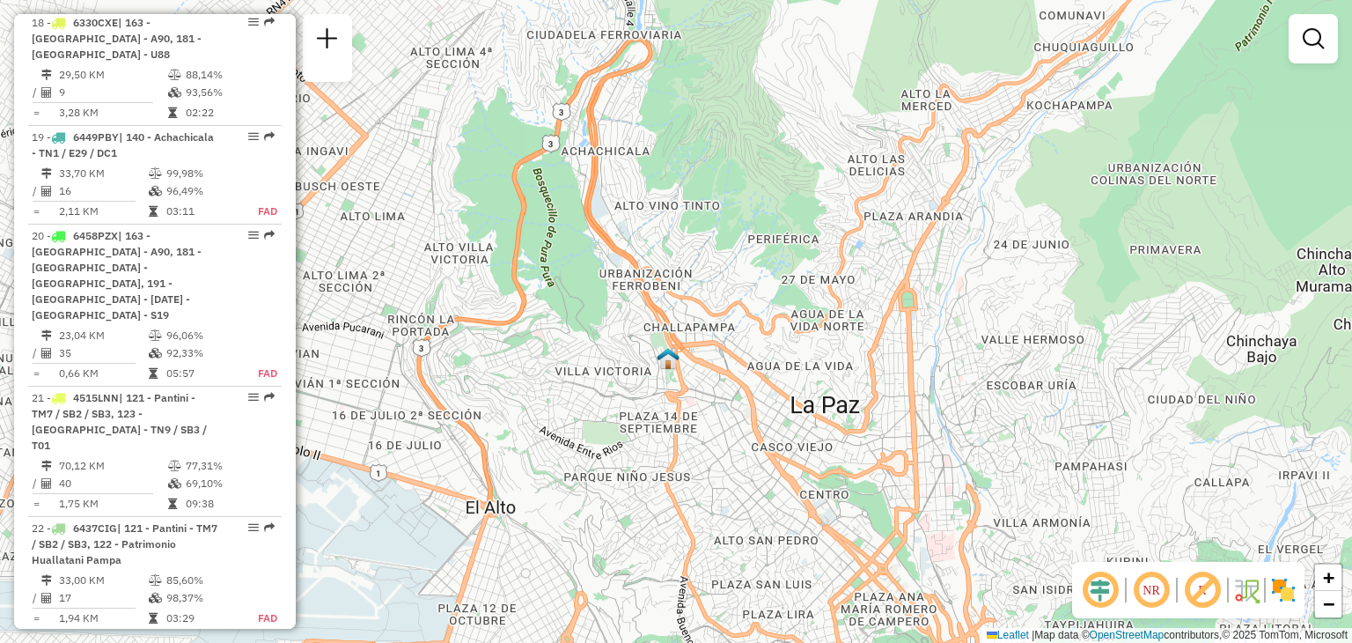
drag, startPoint x: 877, startPoint y: 318, endPoint x: 817, endPoint y: 406, distance: 106.5
click at [817, 406] on div "Janela de atendimento Grade de atendimento Capacidade Transportadoras Veículos …" at bounding box center [676, 321] width 1352 height 643
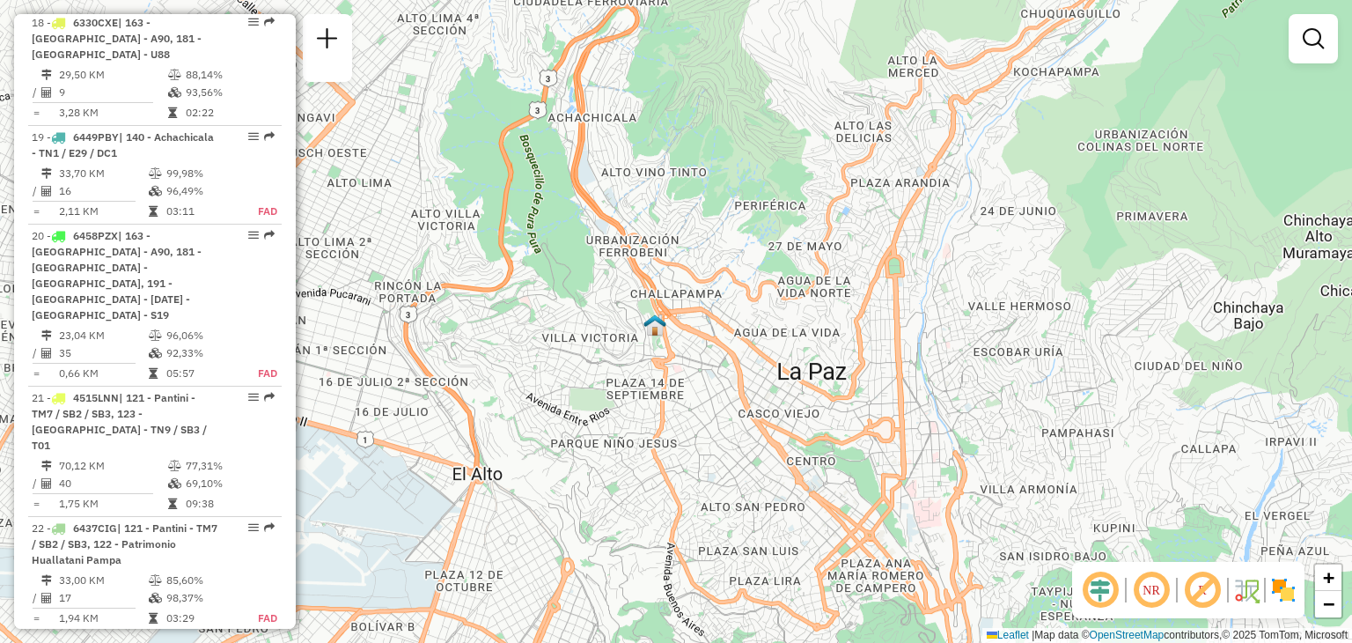
drag, startPoint x: 782, startPoint y: 412, endPoint x: 739, endPoint y: 334, distance: 89.4
click at [749, 346] on div "Janela de atendimento Grade de atendimento Capacidade Transportadoras Veículos …" at bounding box center [676, 321] width 1352 height 643
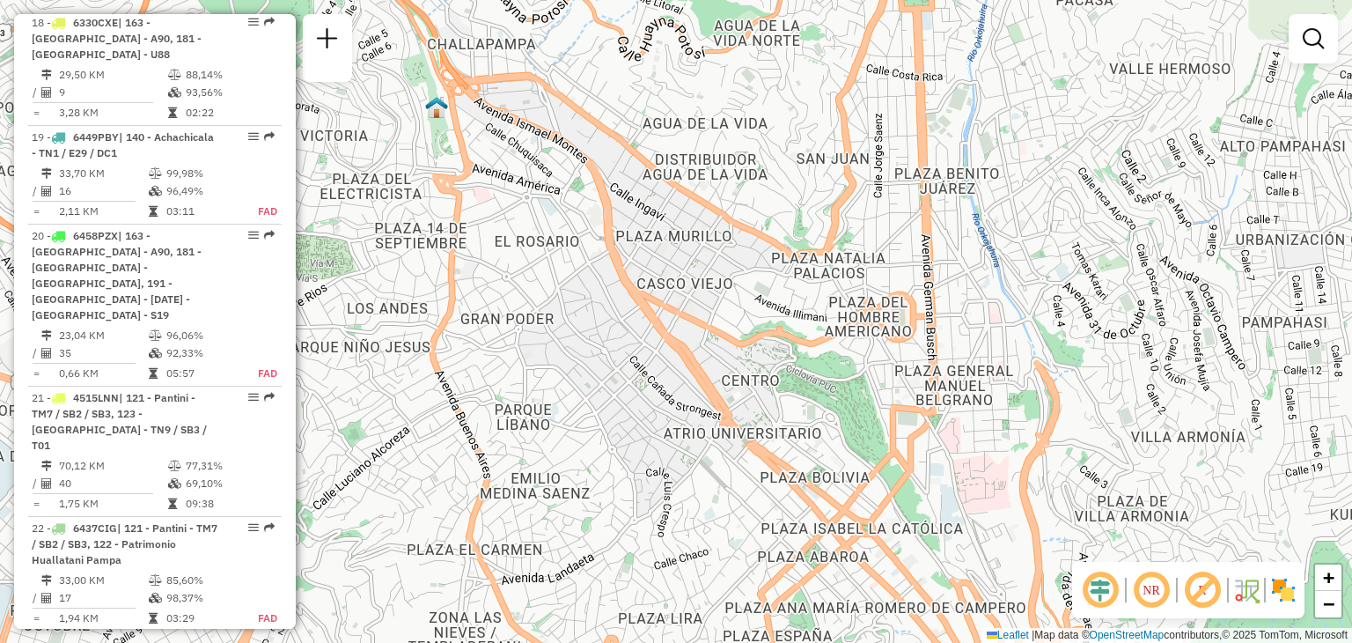
drag, startPoint x: 788, startPoint y: 401, endPoint x: 695, endPoint y: 267, distance: 163.2
click at [695, 267] on div "Janela de atendimento Grade de atendimento Capacidade Transportadoras Veículos …" at bounding box center [676, 321] width 1352 height 643
drag, startPoint x: 837, startPoint y: 512, endPoint x: 785, endPoint y: 429, distance: 97.7
click at [788, 431] on div "Janela de atendimento Grade de atendimento Capacidade Transportadoras Veículos …" at bounding box center [676, 321] width 1352 height 643
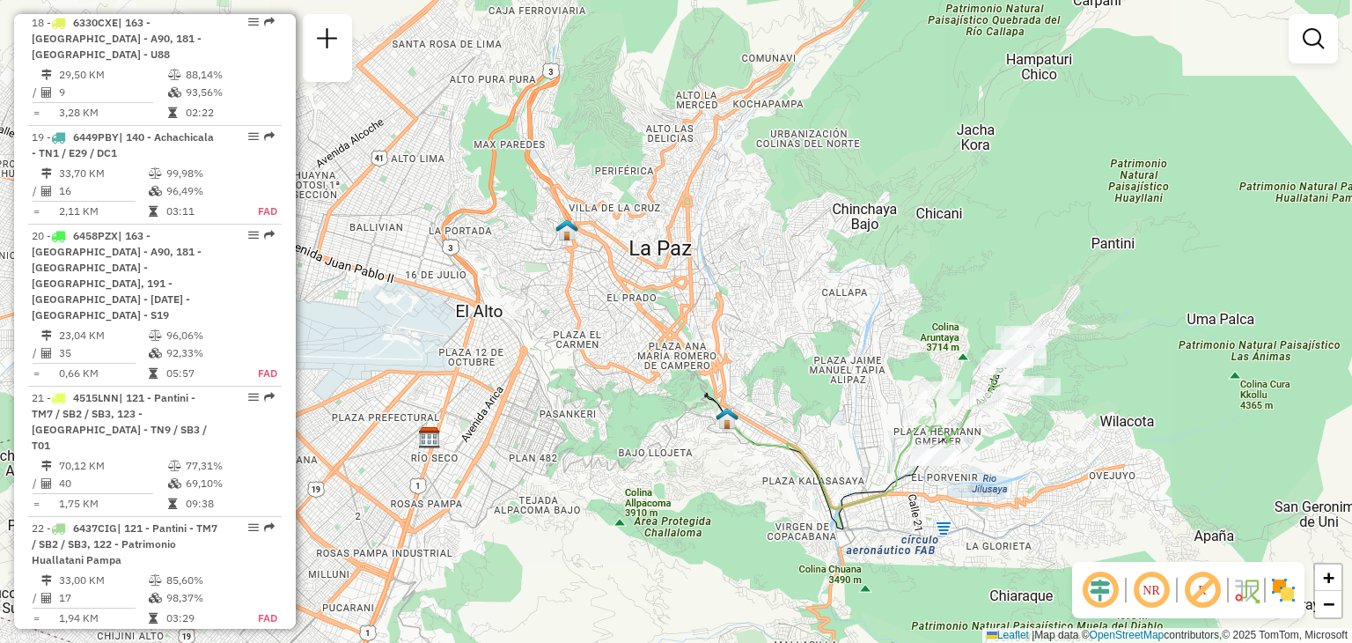
drag, startPoint x: 825, startPoint y: 416, endPoint x: 712, endPoint y: 318, distance: 149.7
click at [712, 318] on div "Janela de atendimento Grade de atendimento Capacidade Transportadoras Veículos …" at bounding box center [676, 321] width 1352 height 643
